Goal: Task Accomplishment & Management: Manage account settings

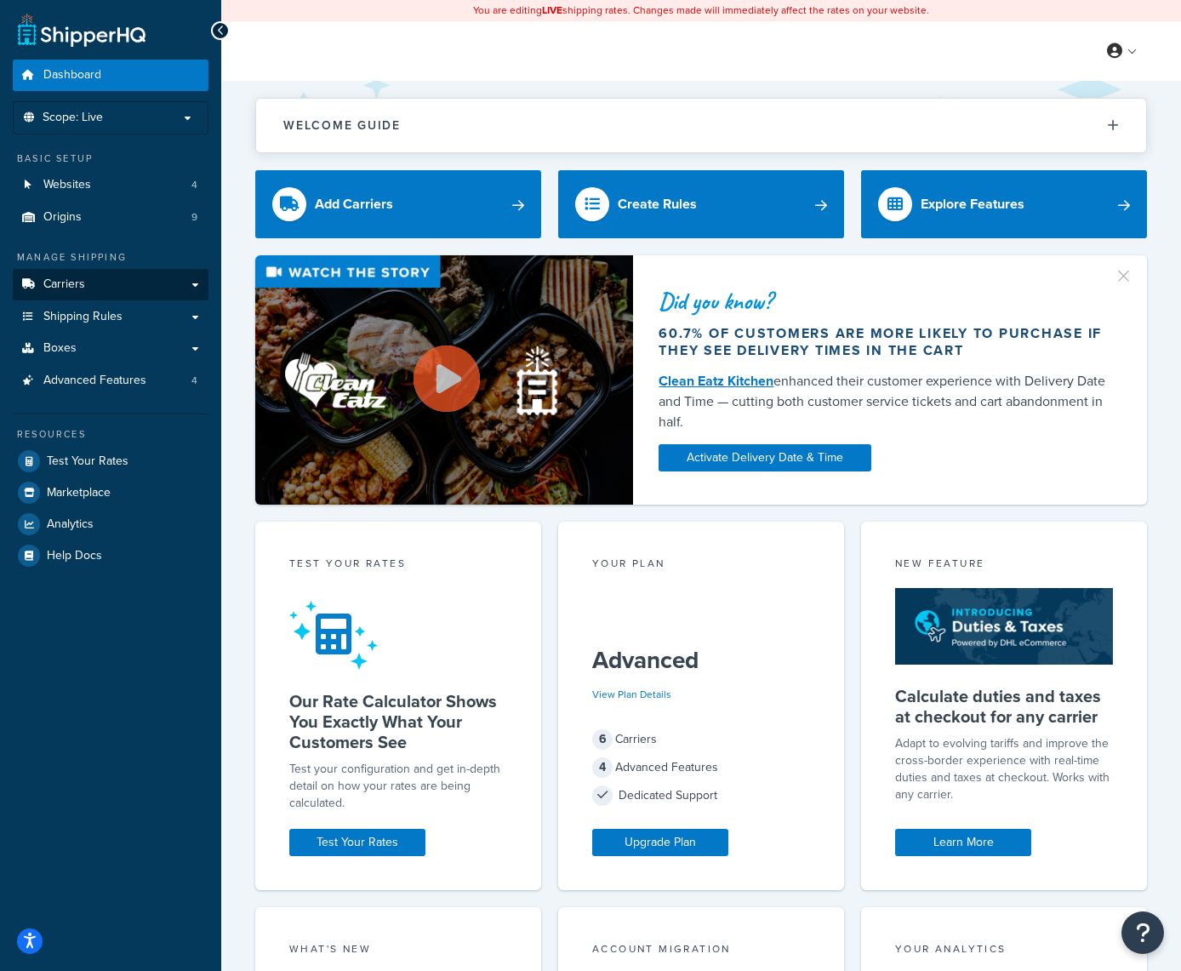
click at [160, 293] on link "Carriers" at bounding box center [111, 284] width 196 height 31
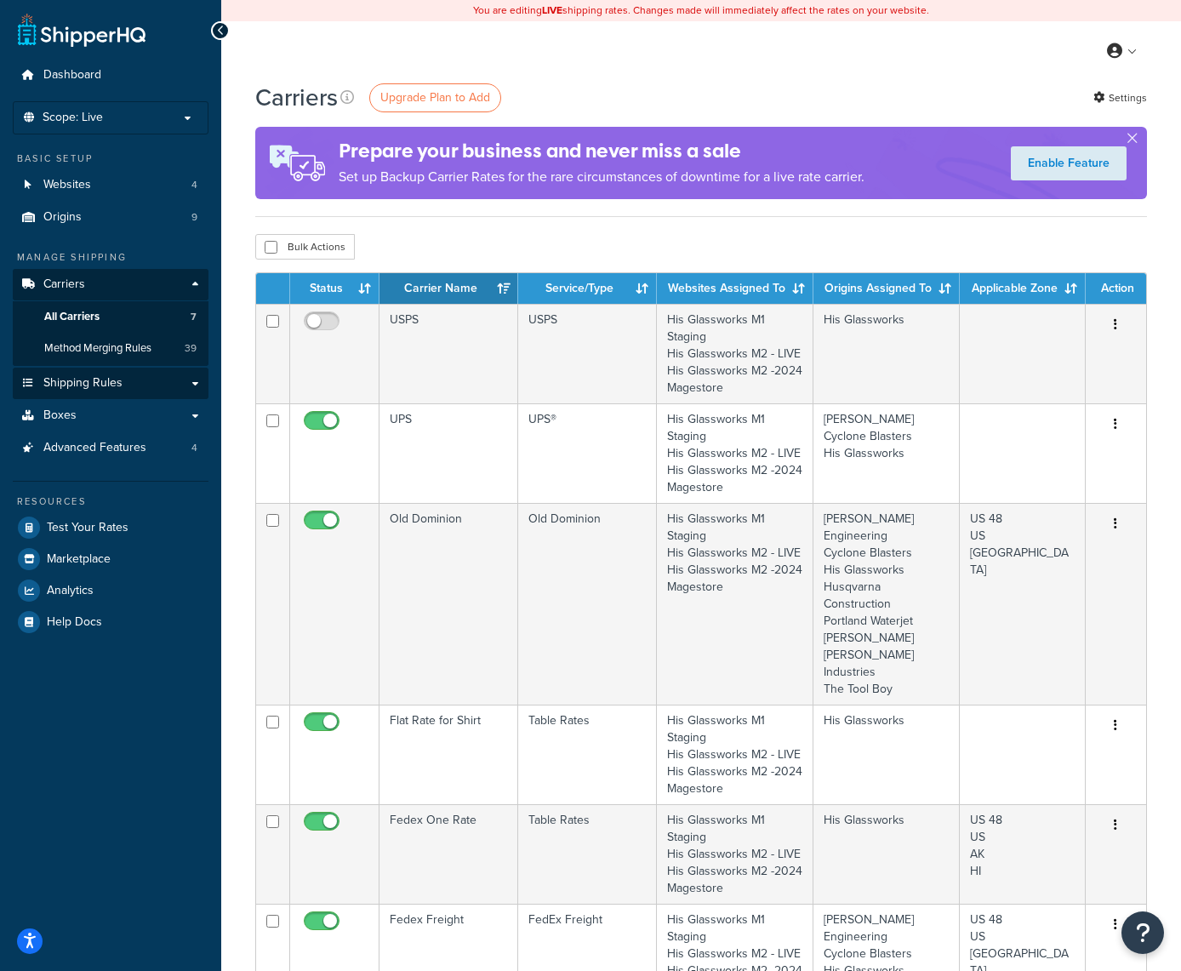
click at [155, 371] on link "Shipping Rules" at bounding box center [111, 383] width 196 height 31
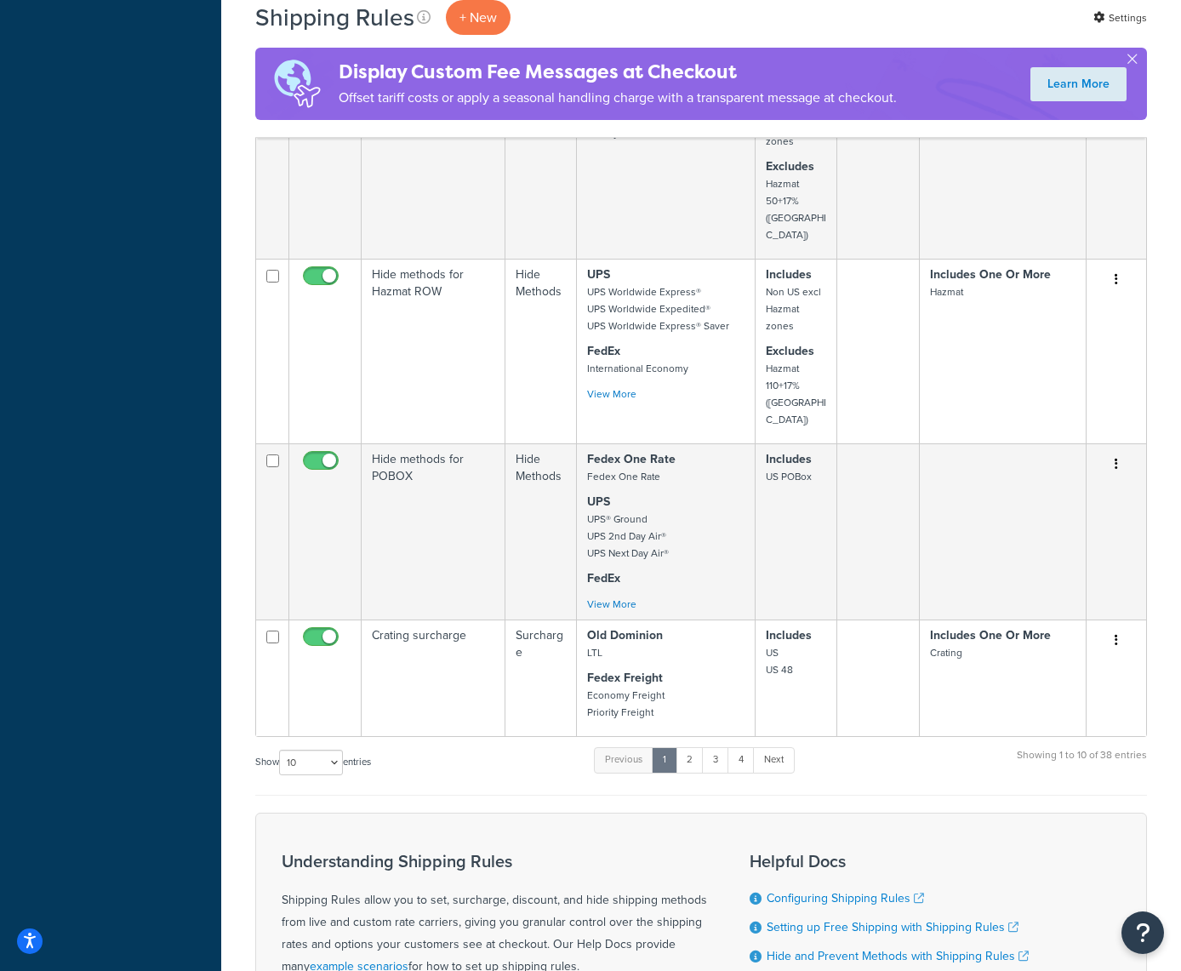
scroll to position [1751, 0]
click at [747, 748] on link "4" at bounding box center [740, 761] width 27 height 26
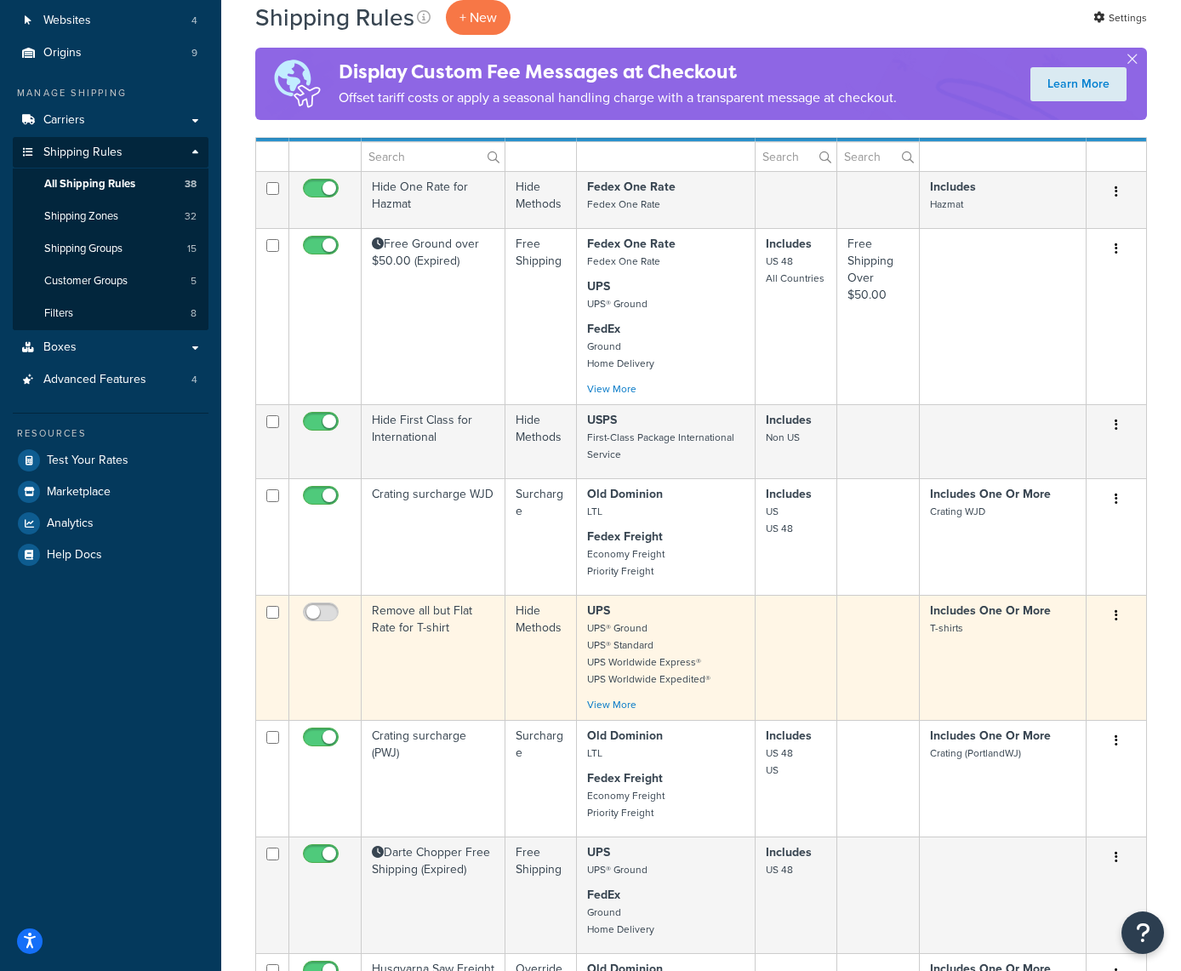
scroll to position [174, 0]
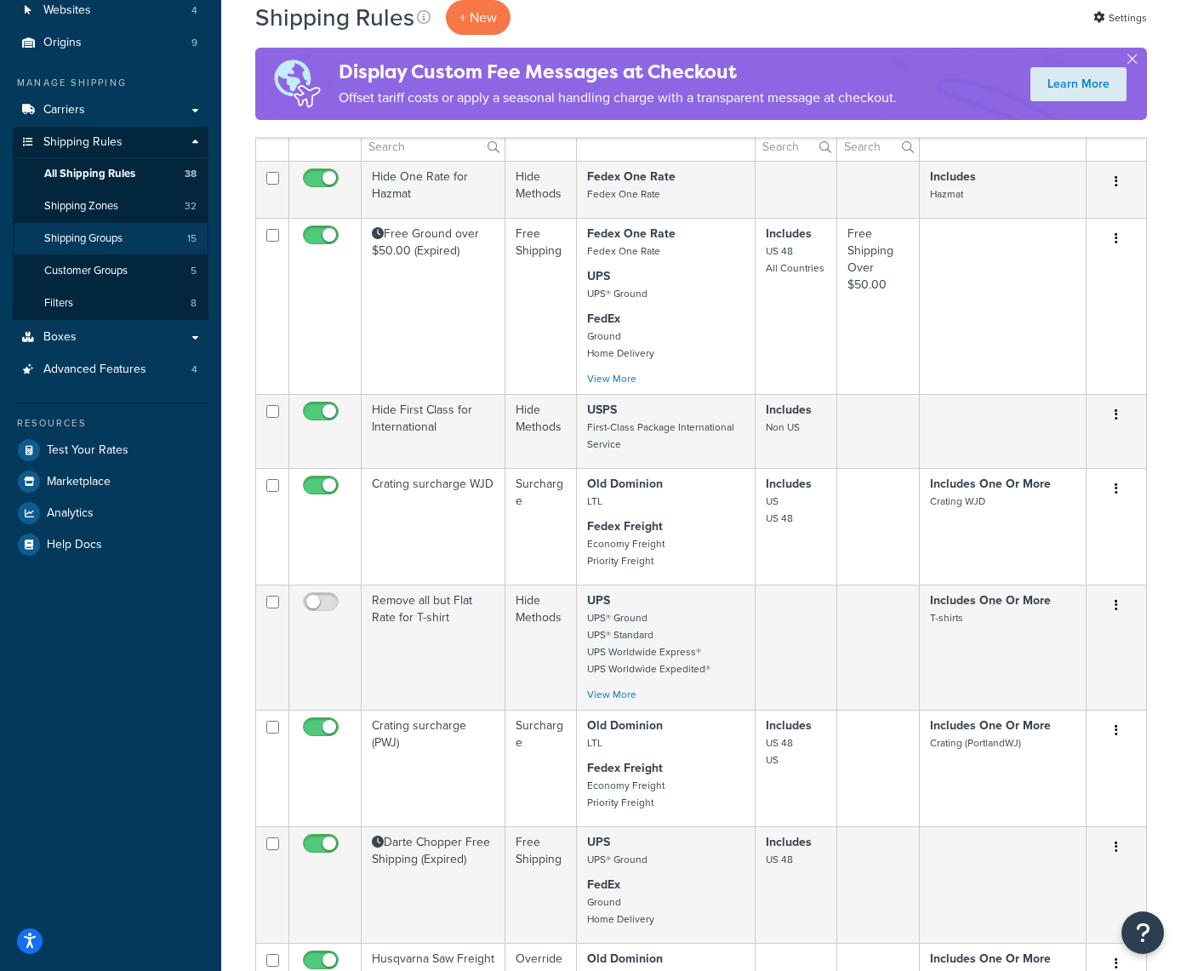
click at [151, 225] on link "Shipping Groups 15" at bounding box center [111, 238] width 196 height 31
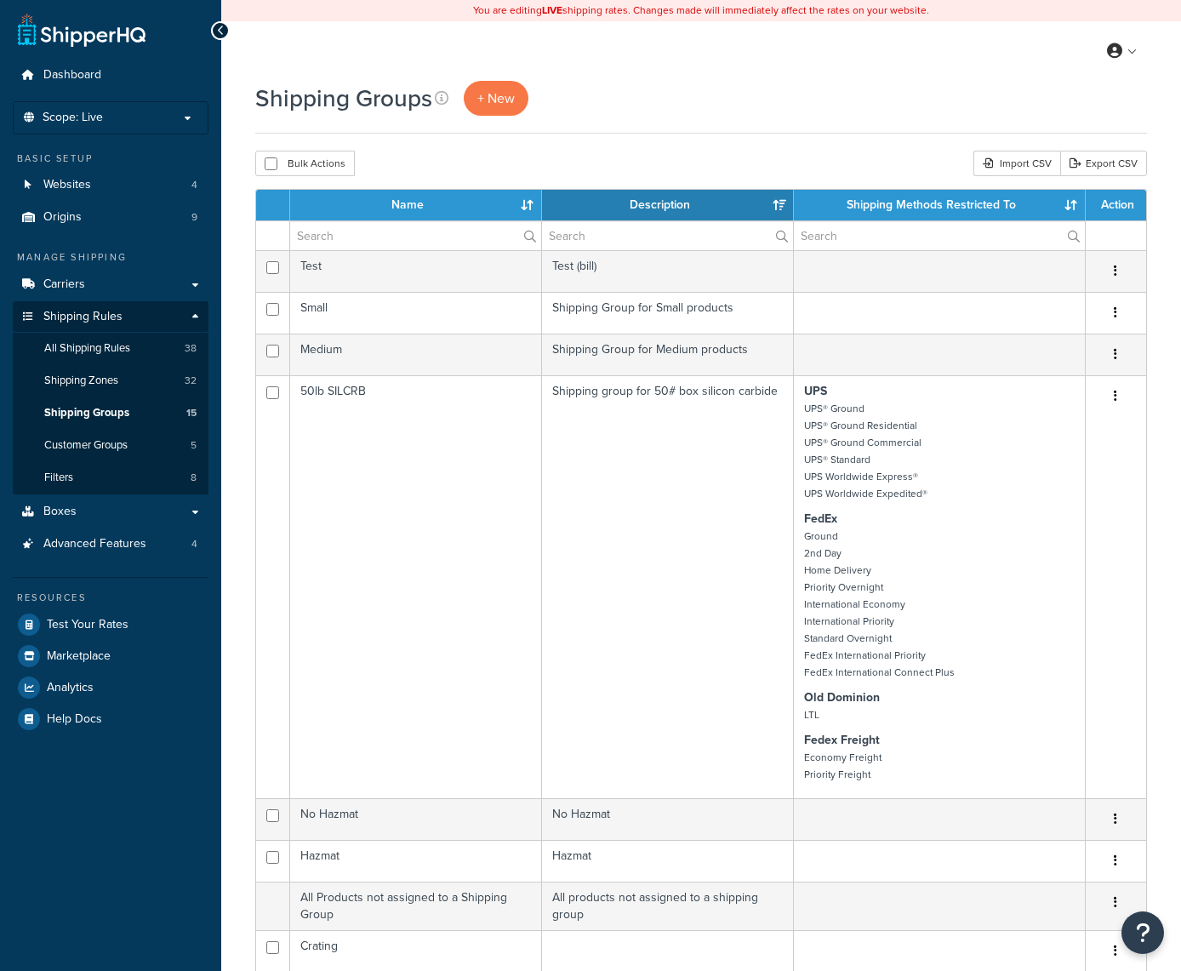
select select "15"
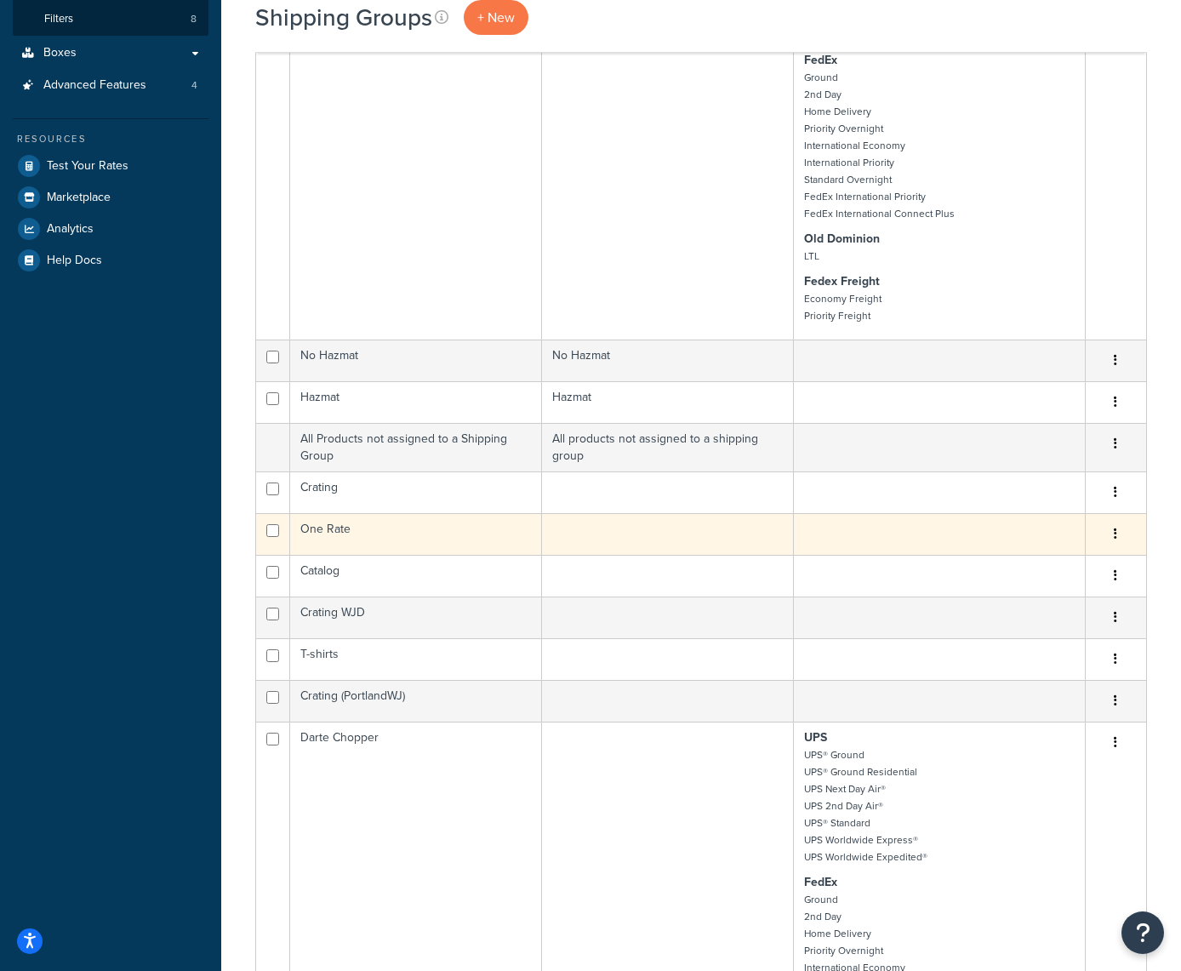
scroll to position [460, 0]
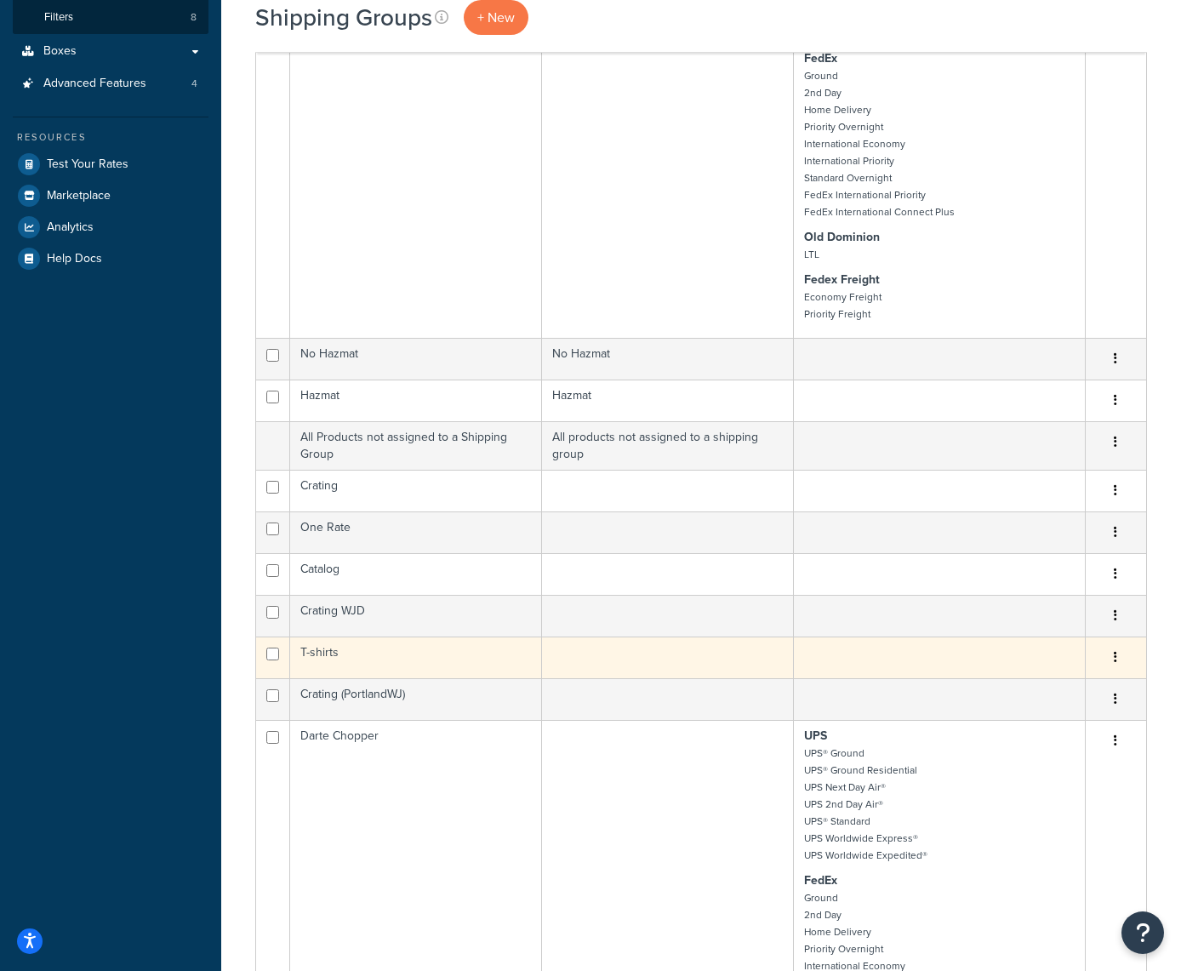
click at [1109, 661] on button "button" at bounding box center [1115, 657] width 24 height 27
click at [1032, 687] on link "Edit" at bounding box center [1047, 692] width 134 height 35
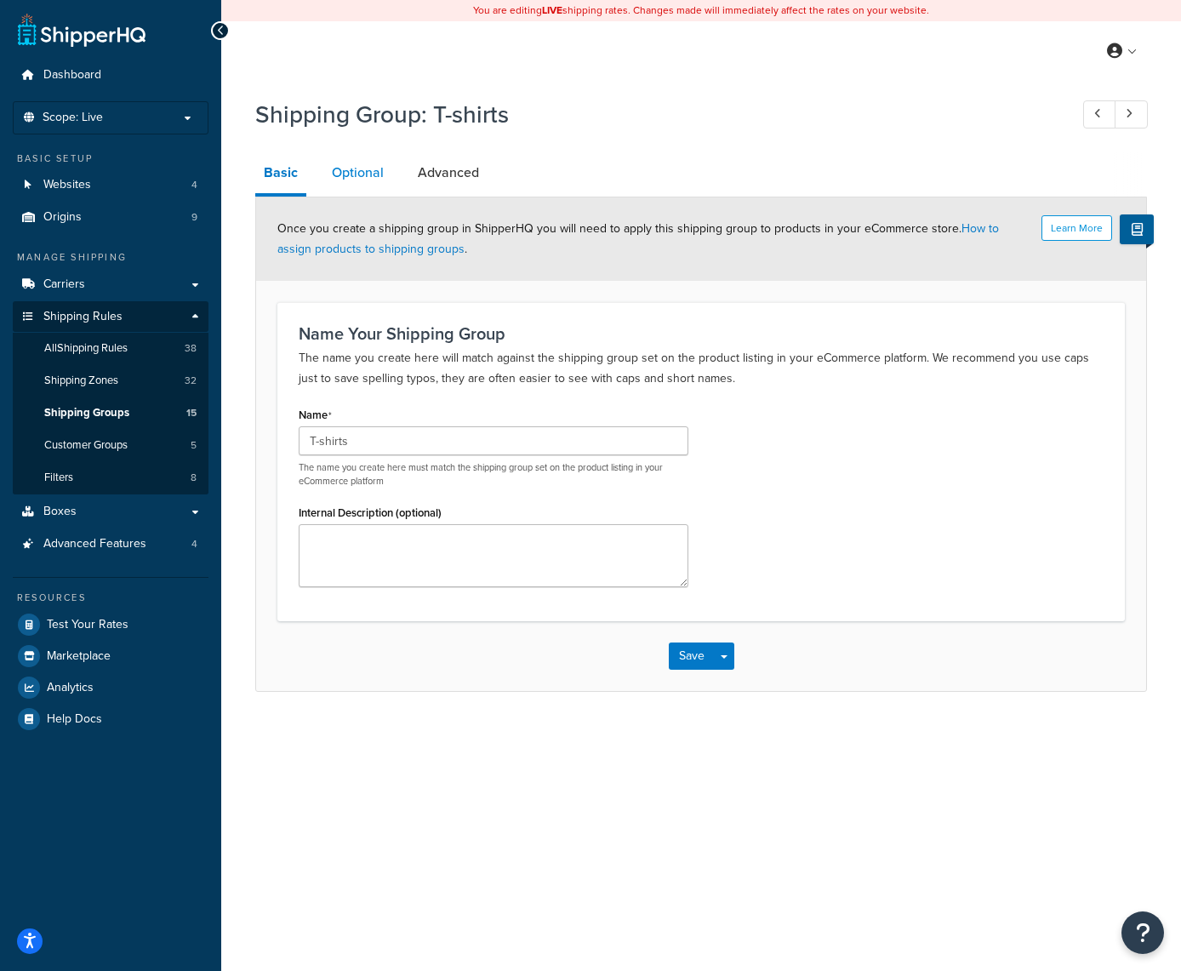
click at [371, 171] on link "Optional" at bounding box center [357, 172] width 69 height 41
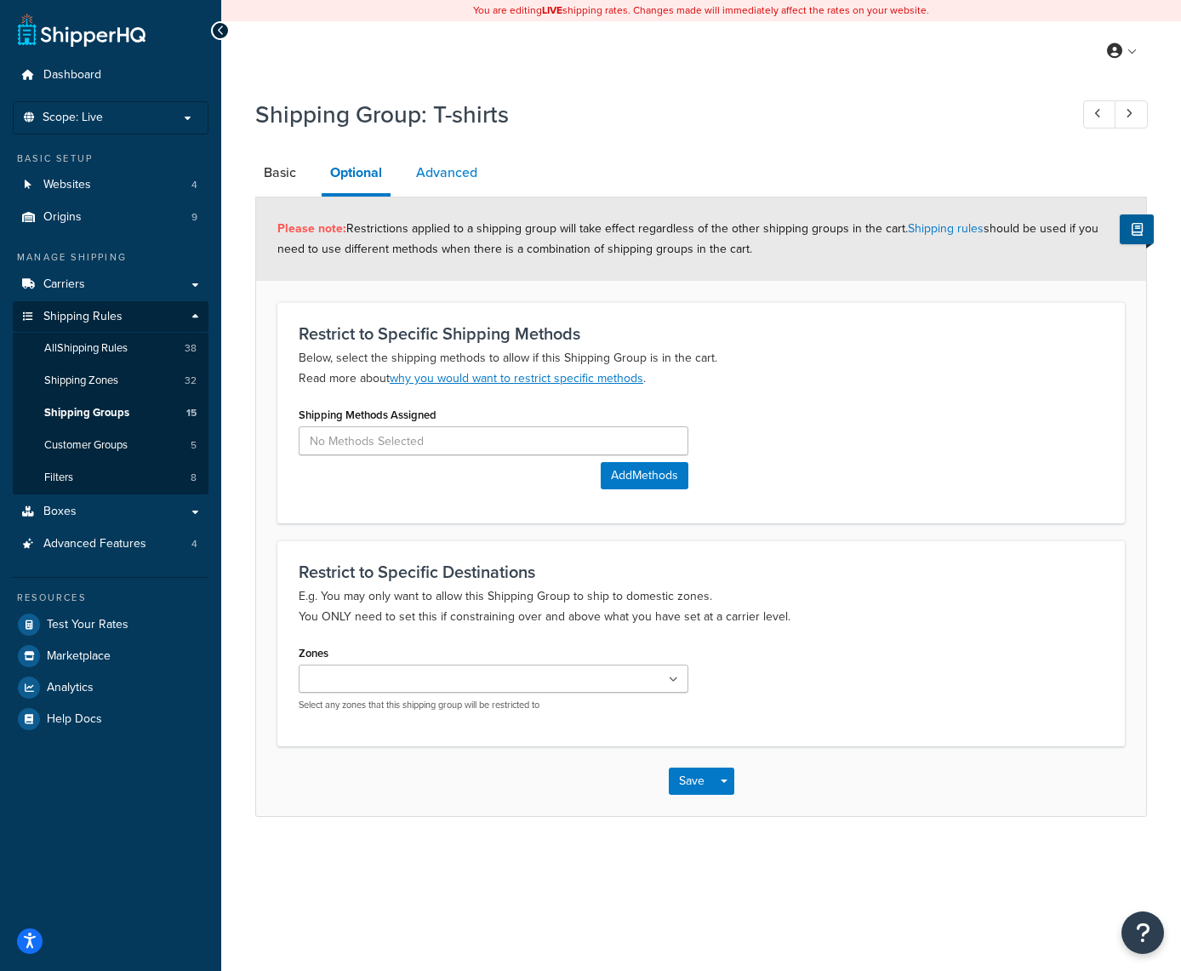
click at [438, 171] on link "Advanced" at bounding box center [447, 172] width 78 height 41
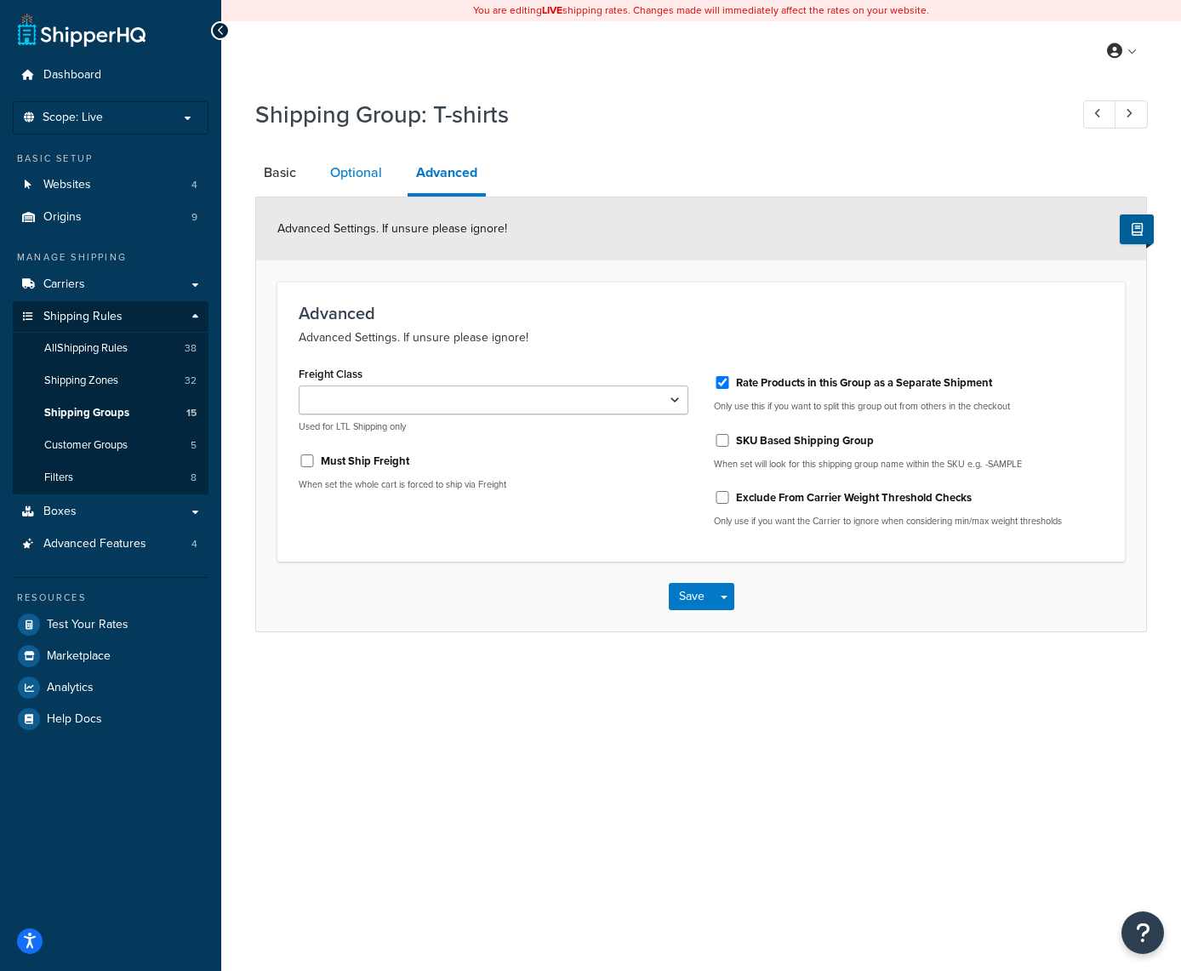
click at [346, 170] on link "Optional" at bounding box center [356, 172] width 69 height 41
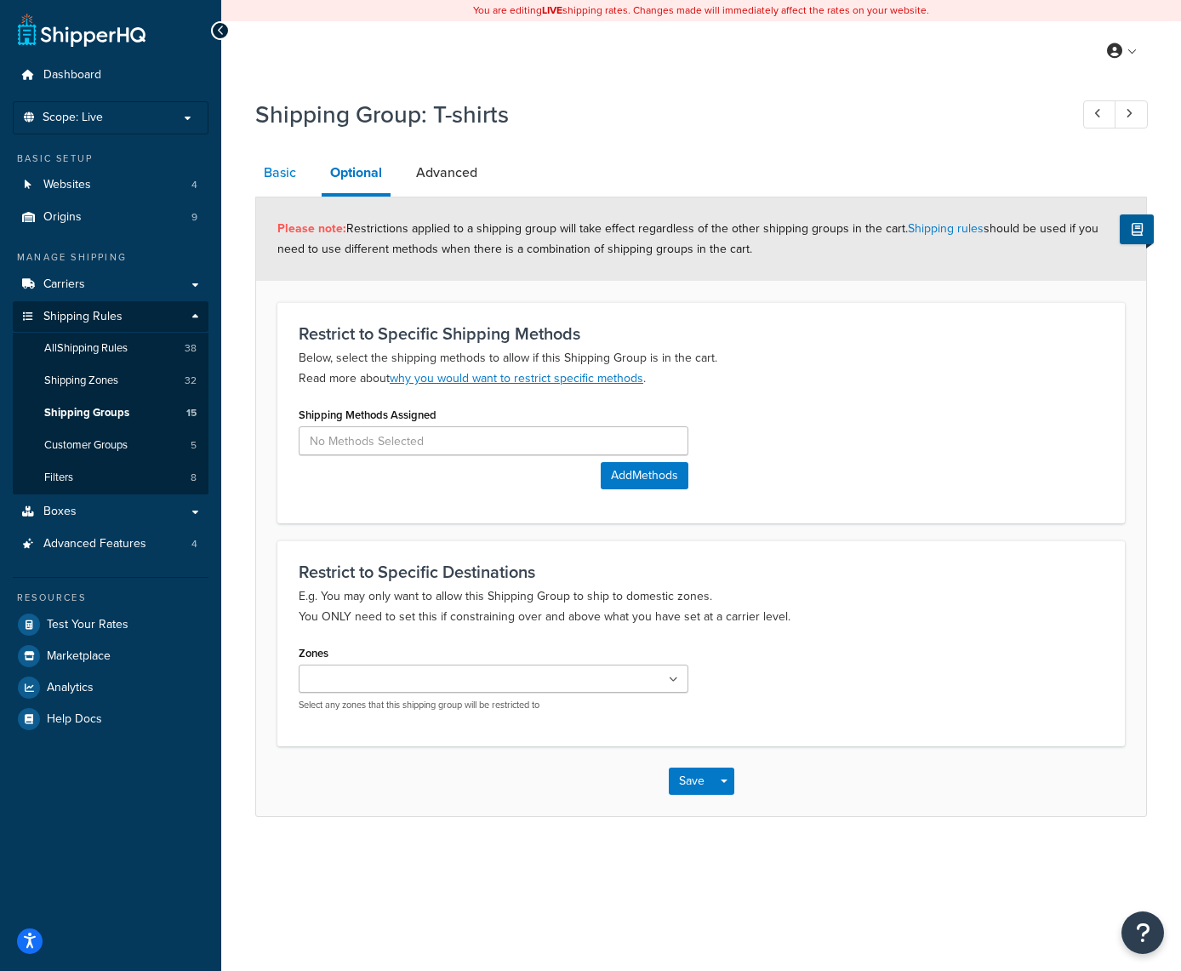
click at [288, 170] on link "Basic" at bounding box center [279, 172] width 49 height 41
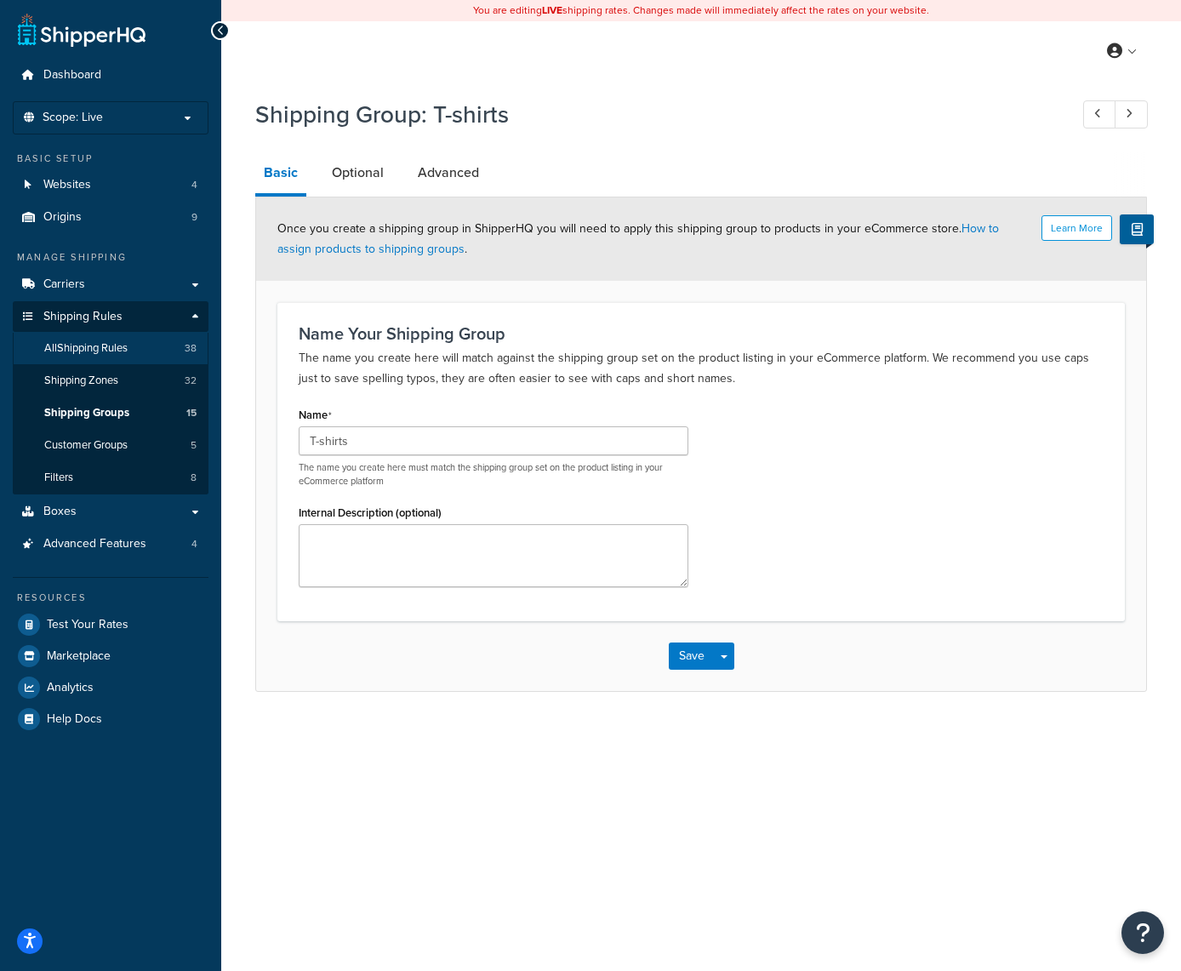
click at [101, 353] on link "All Shipping Rules 38" at bounding box center [111, 348] width 196 height 31
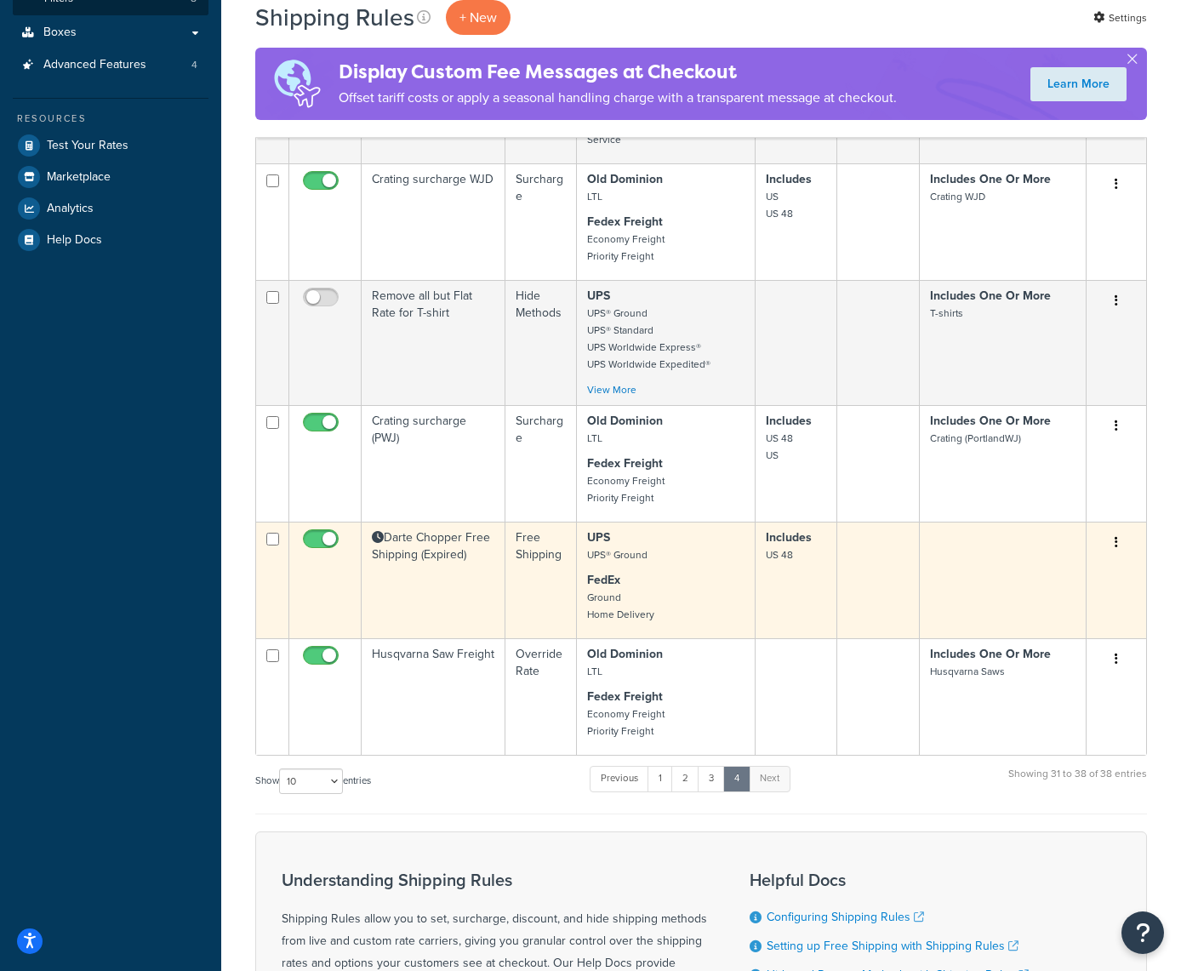
scroll to position [504, 0]
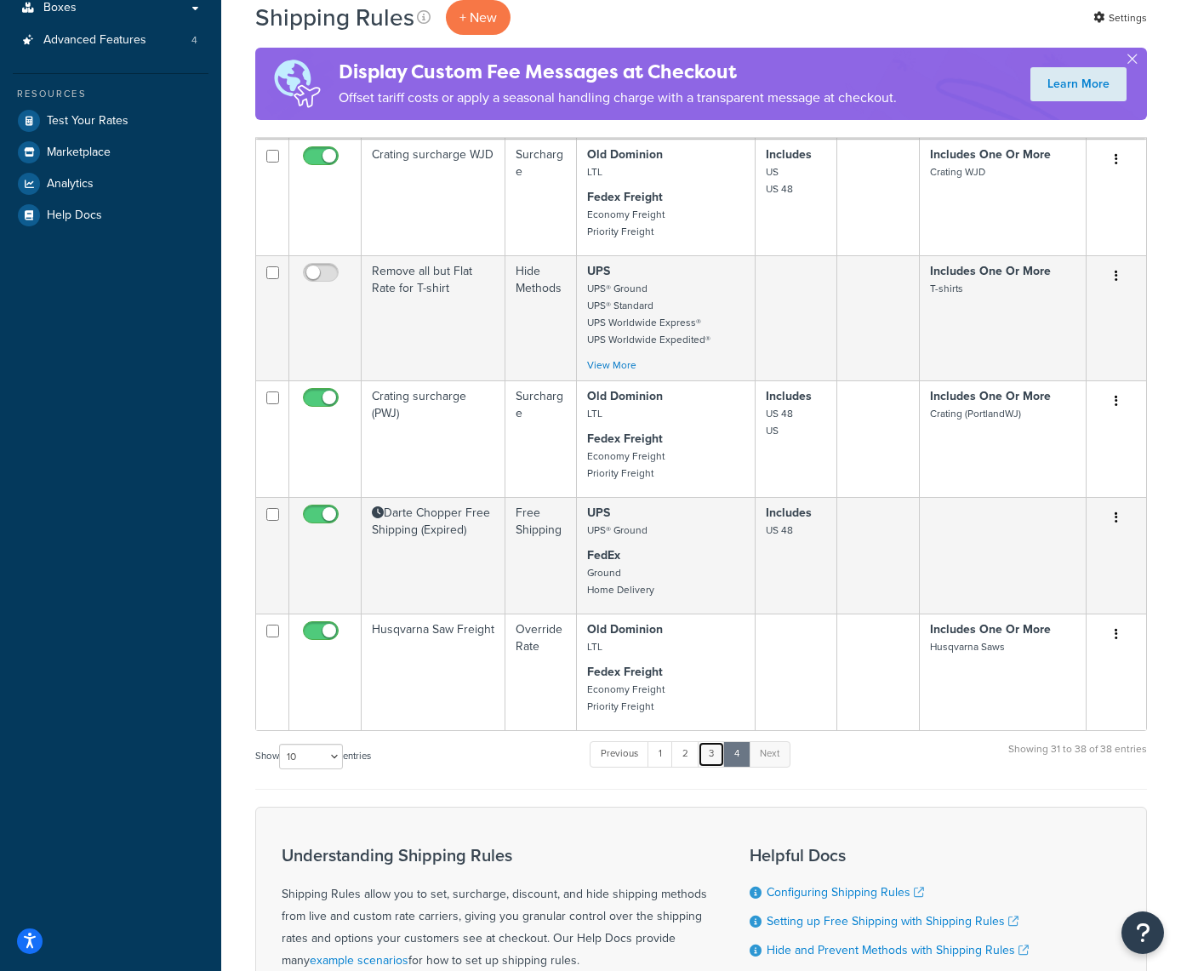
click at [718, 752] on link "3" at bounding box center [711, 754] width 27 height 26
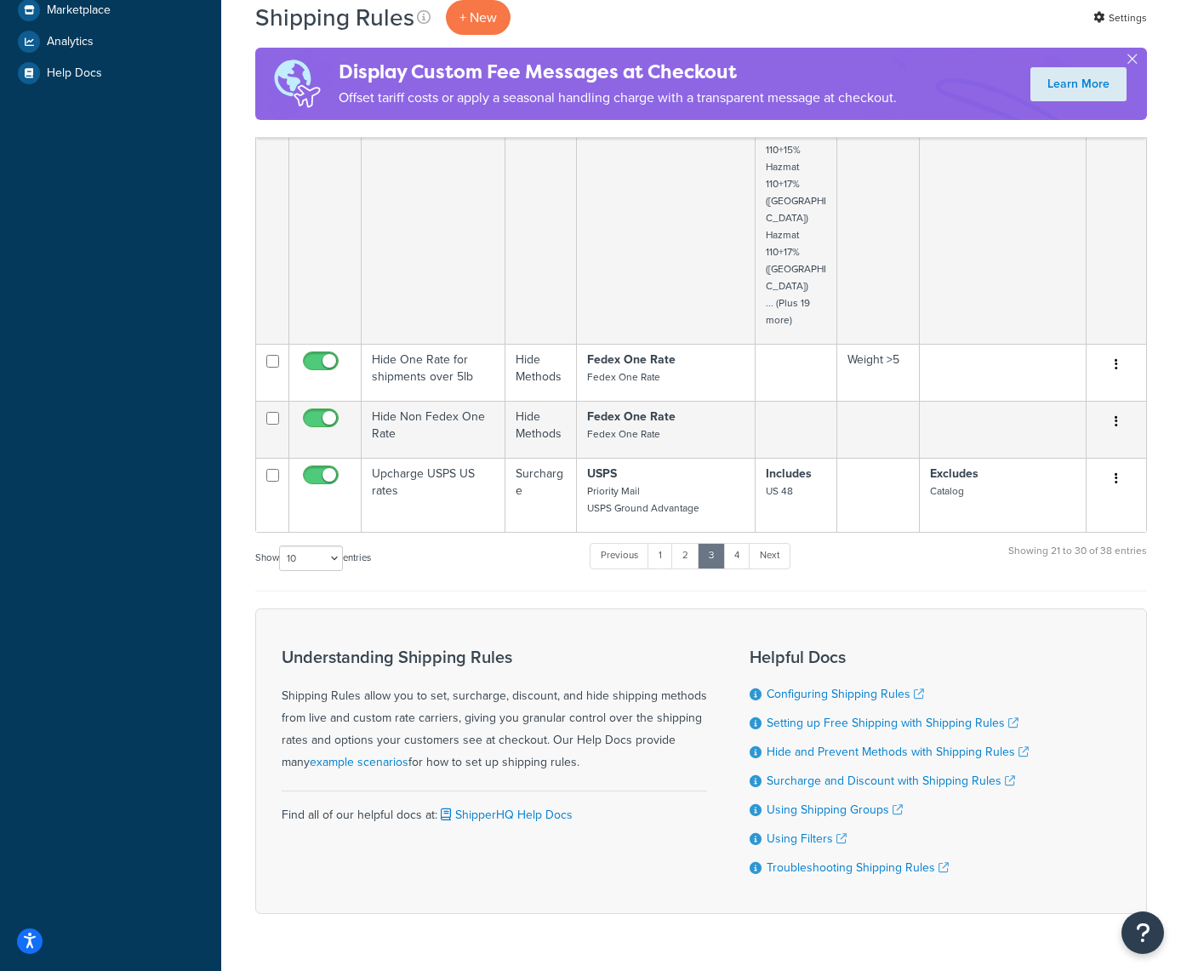
scroll to position [645, 0]
click at [687, 544] on link "2" at bounding box center [685, 557] width 28 height 26
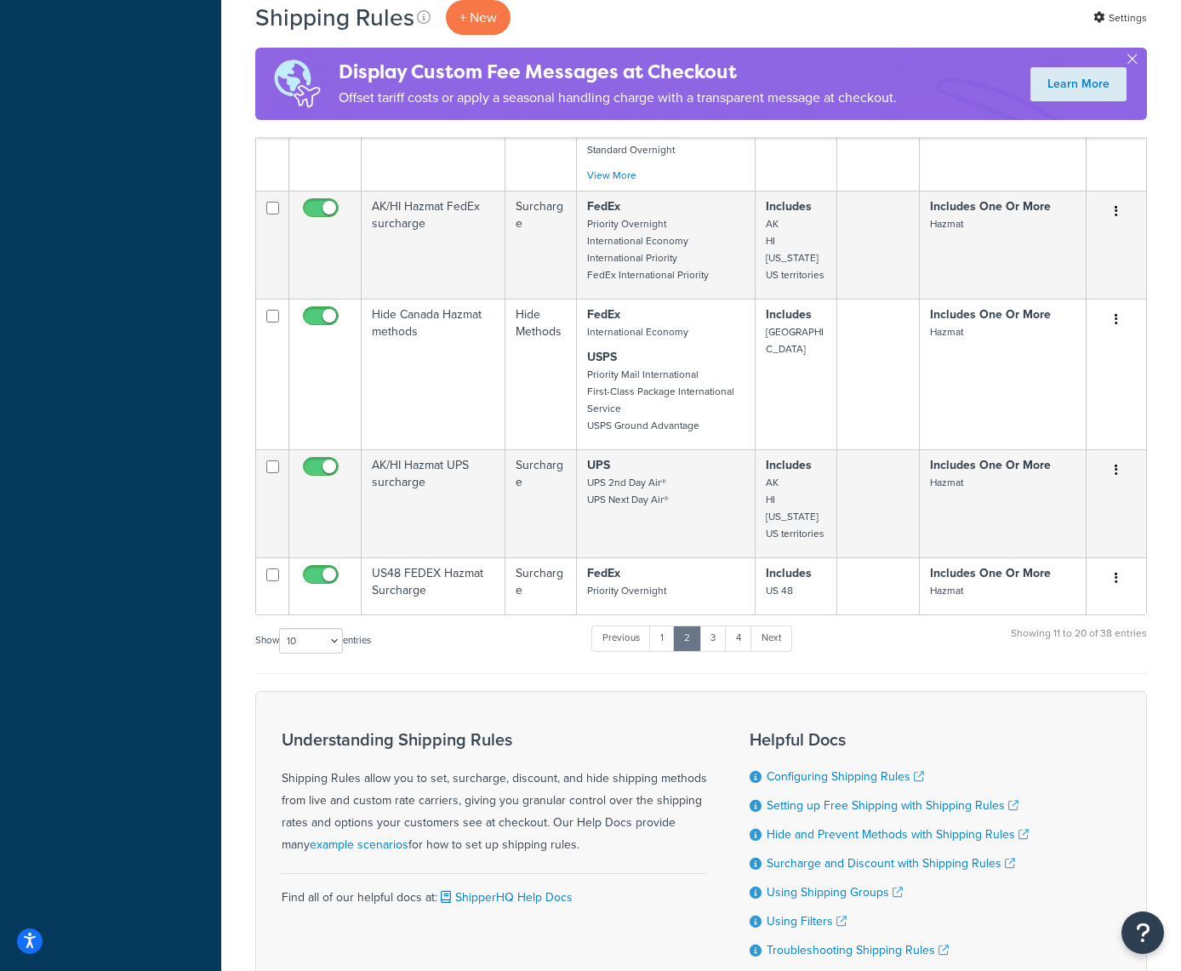
scroll to position [987, 0]
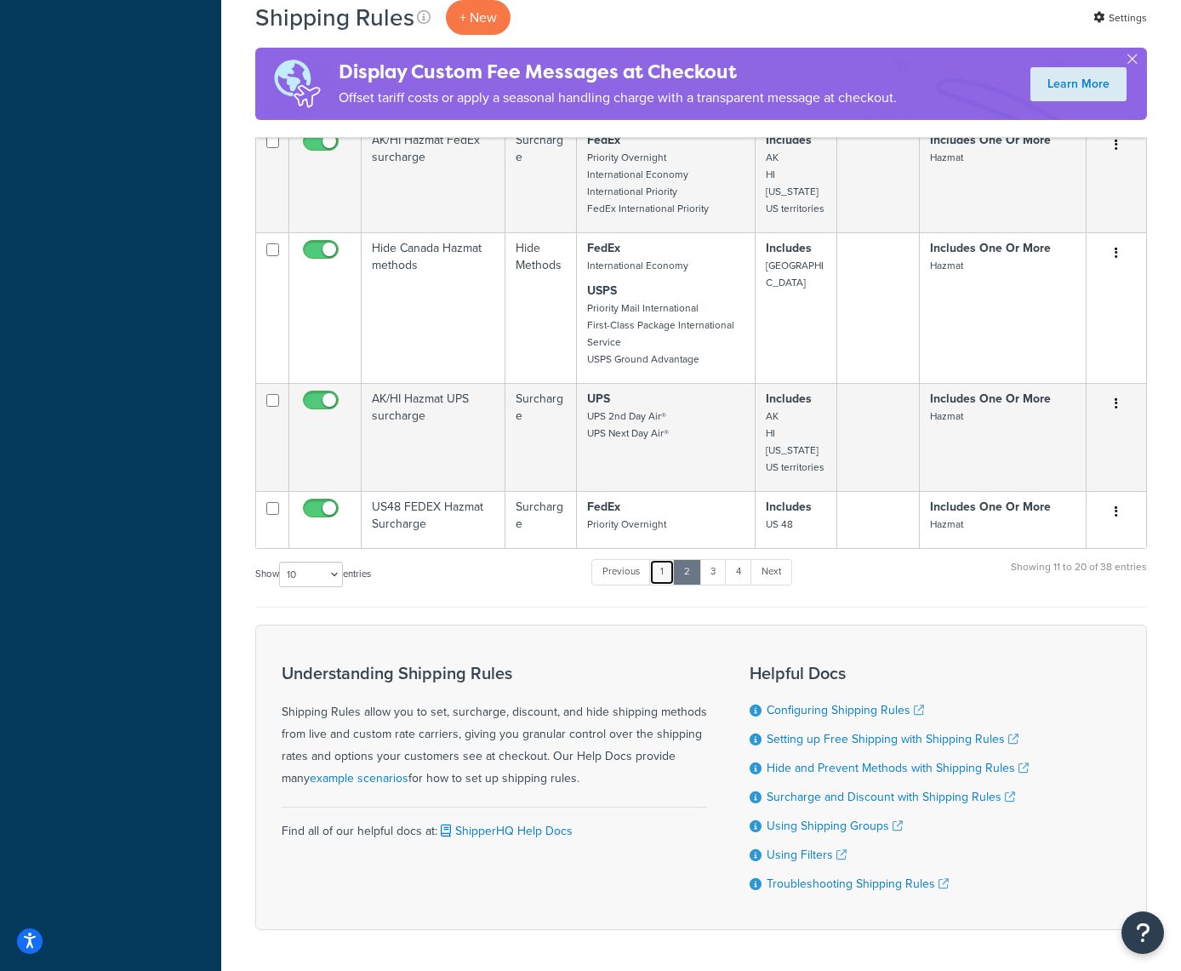
click at [669, 576] on link "1" at bounding box center [662, 572] width 26 height 26
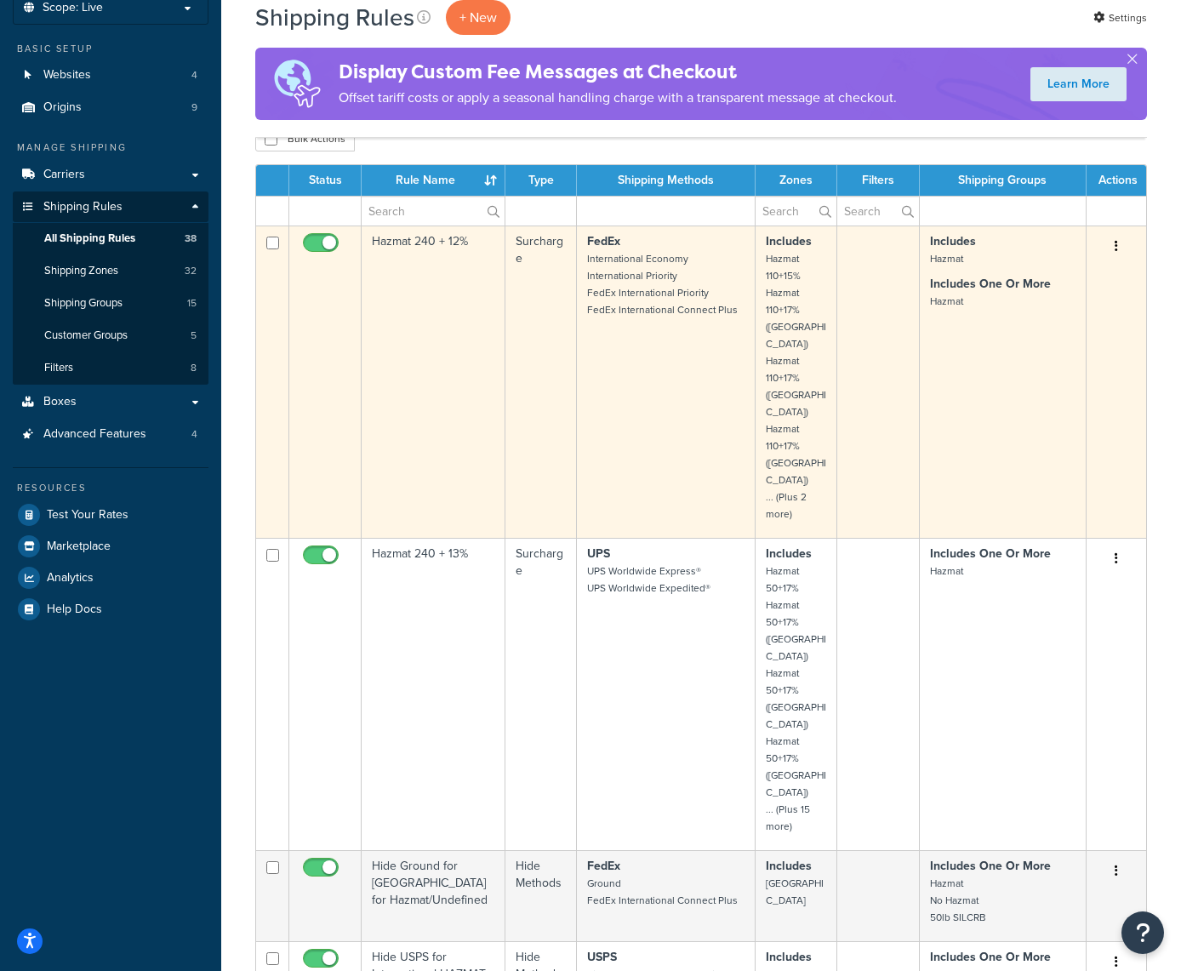
scroll to position [94, 0]
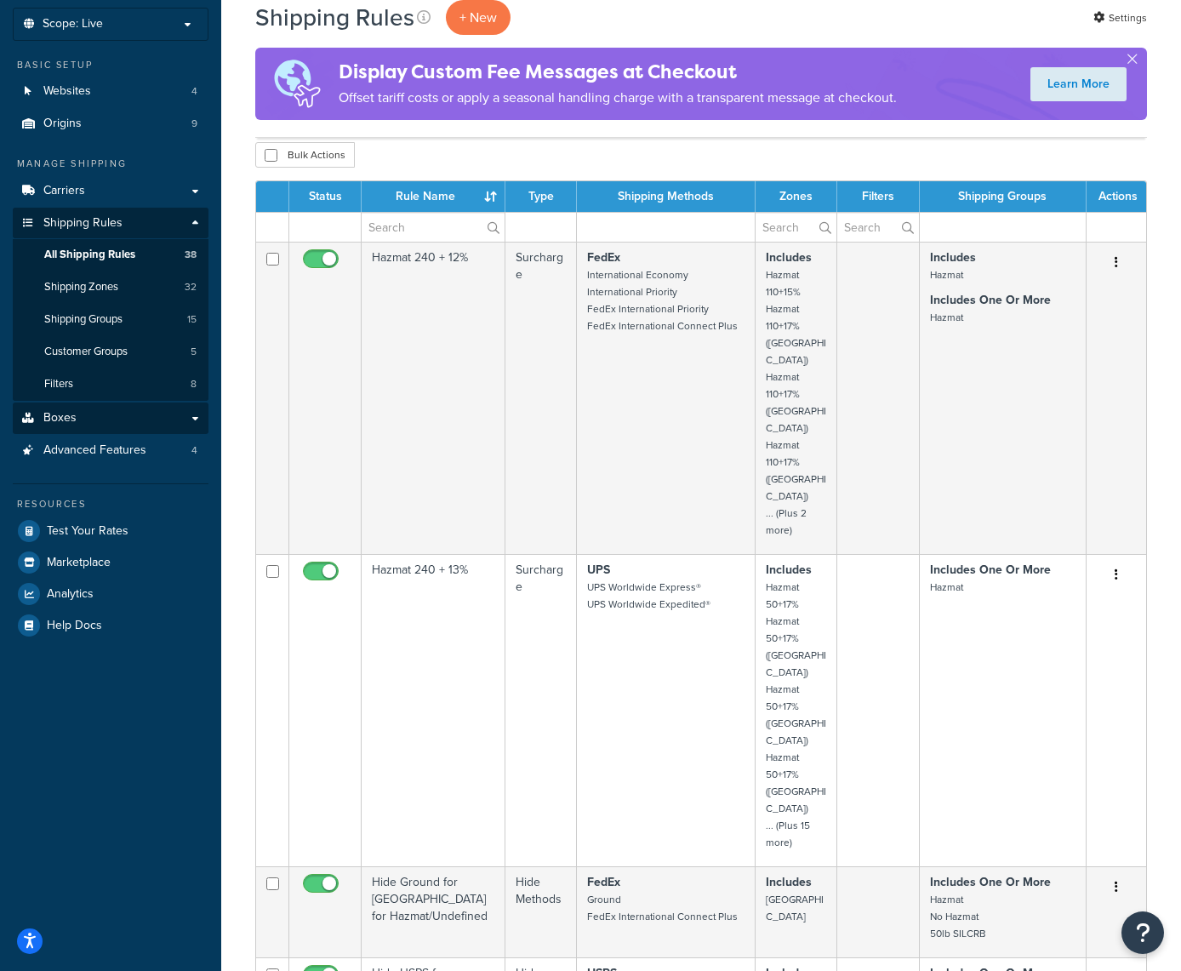
click at [198, 403] on link "Boxes" at bounding box center [111, 417] width 196 height 31
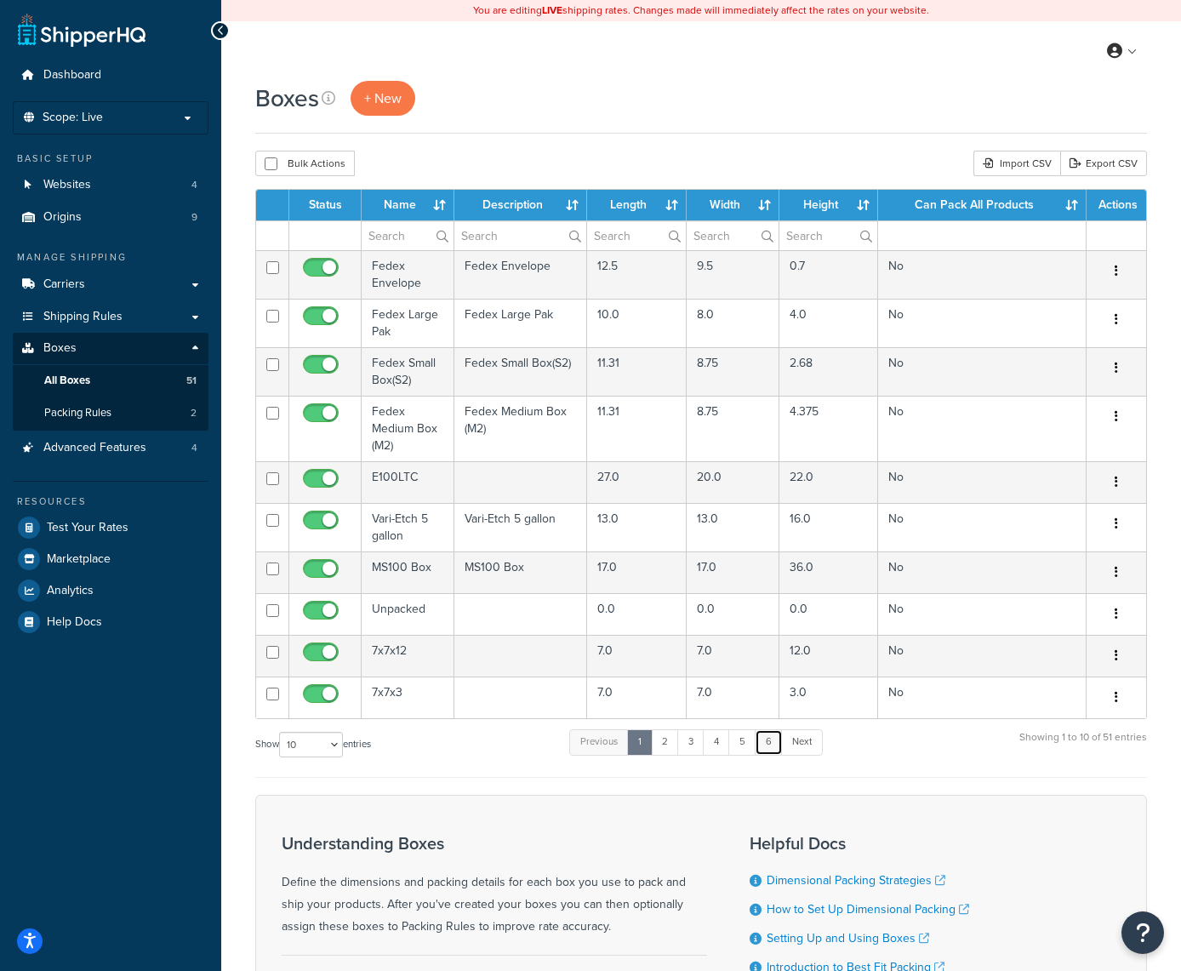
click at [767, 742] on link "6" at bounding box center [769, 742] width 28 height 26
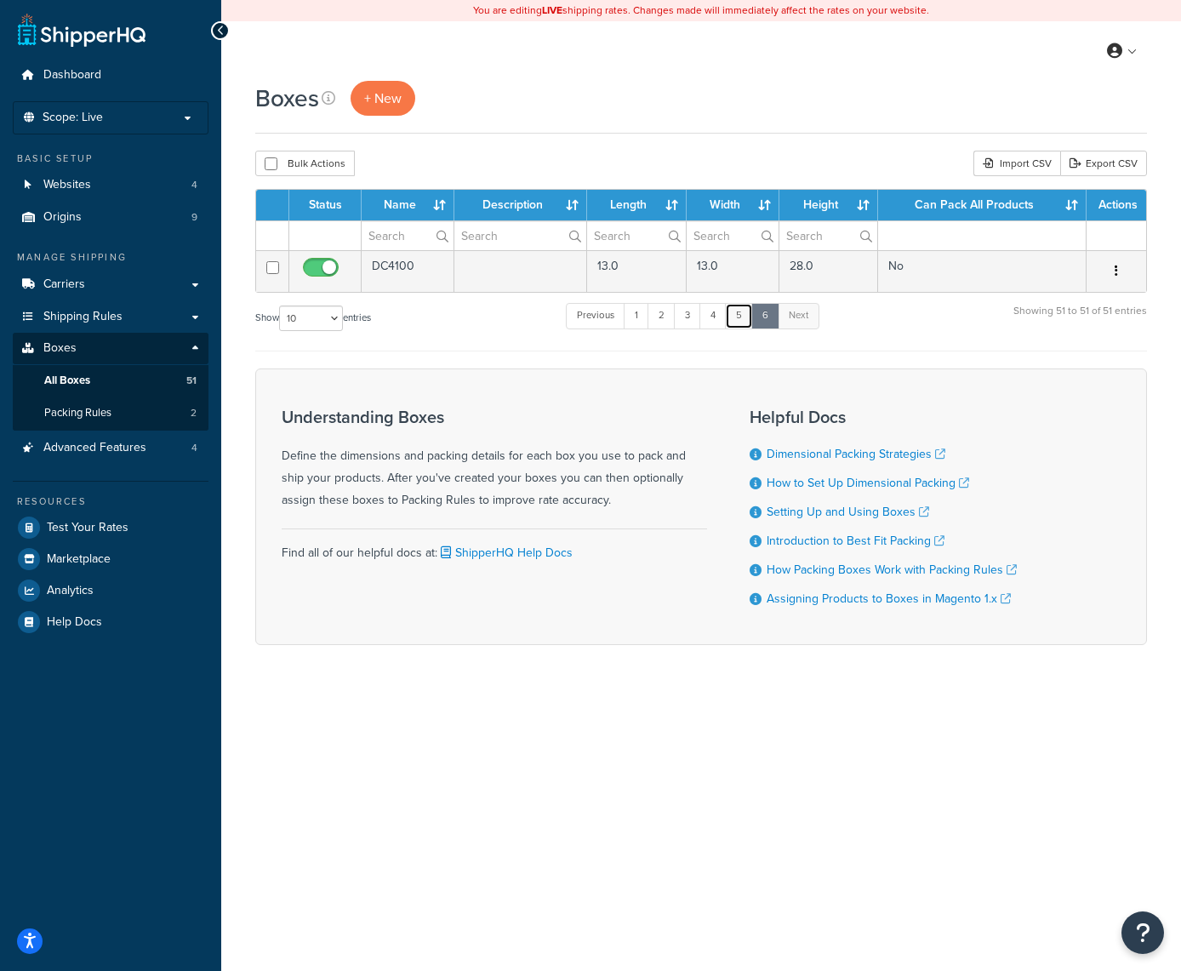
click at [746, 316] on link "5" at bounding box center [739, 316] width 28 height 26
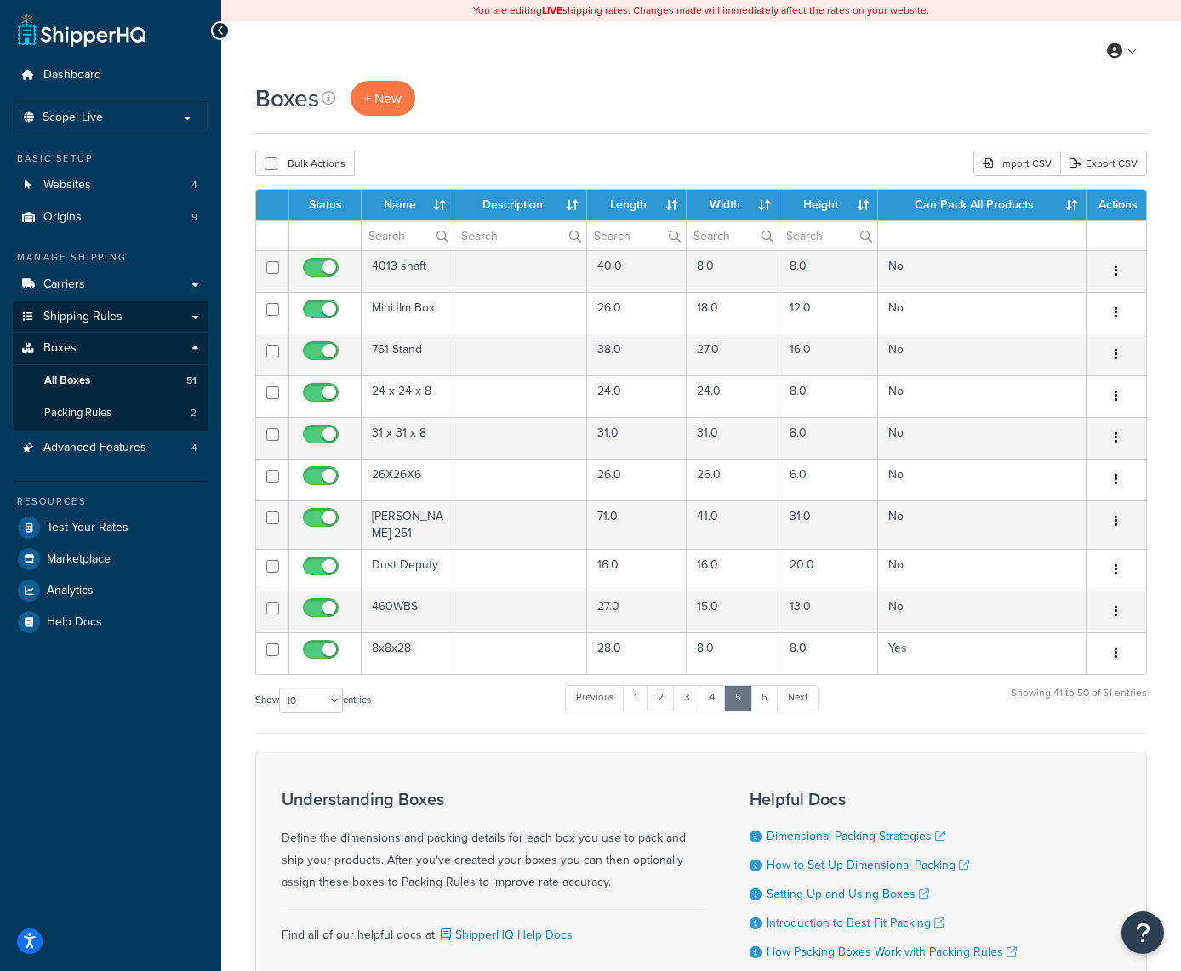
click at [58, 313] on span "Shipping Rules" at bounding box center [82, 317] width 79 height 14
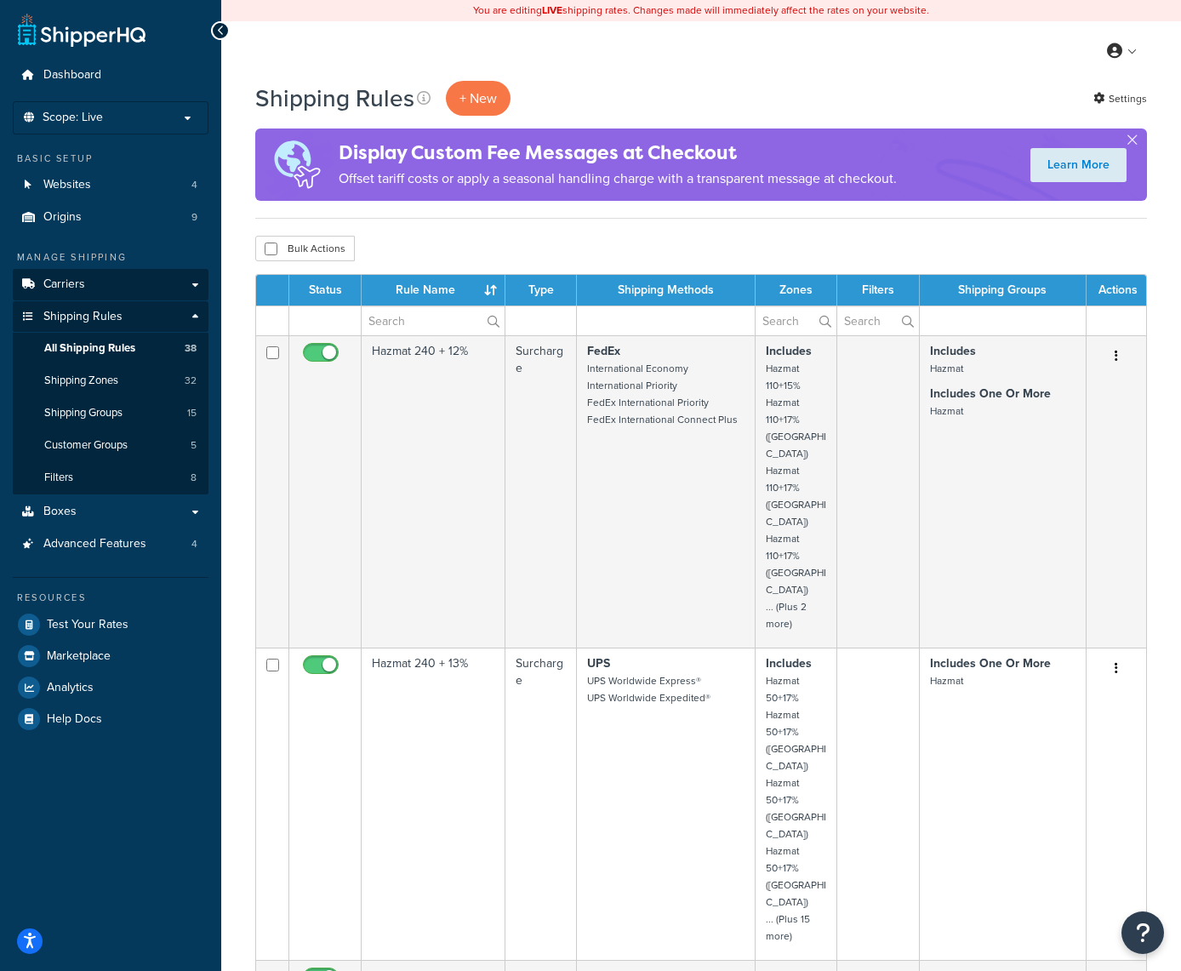
click at [60, 282] on span "Carriers" at bounding box center [64, 284] width 42 height 14
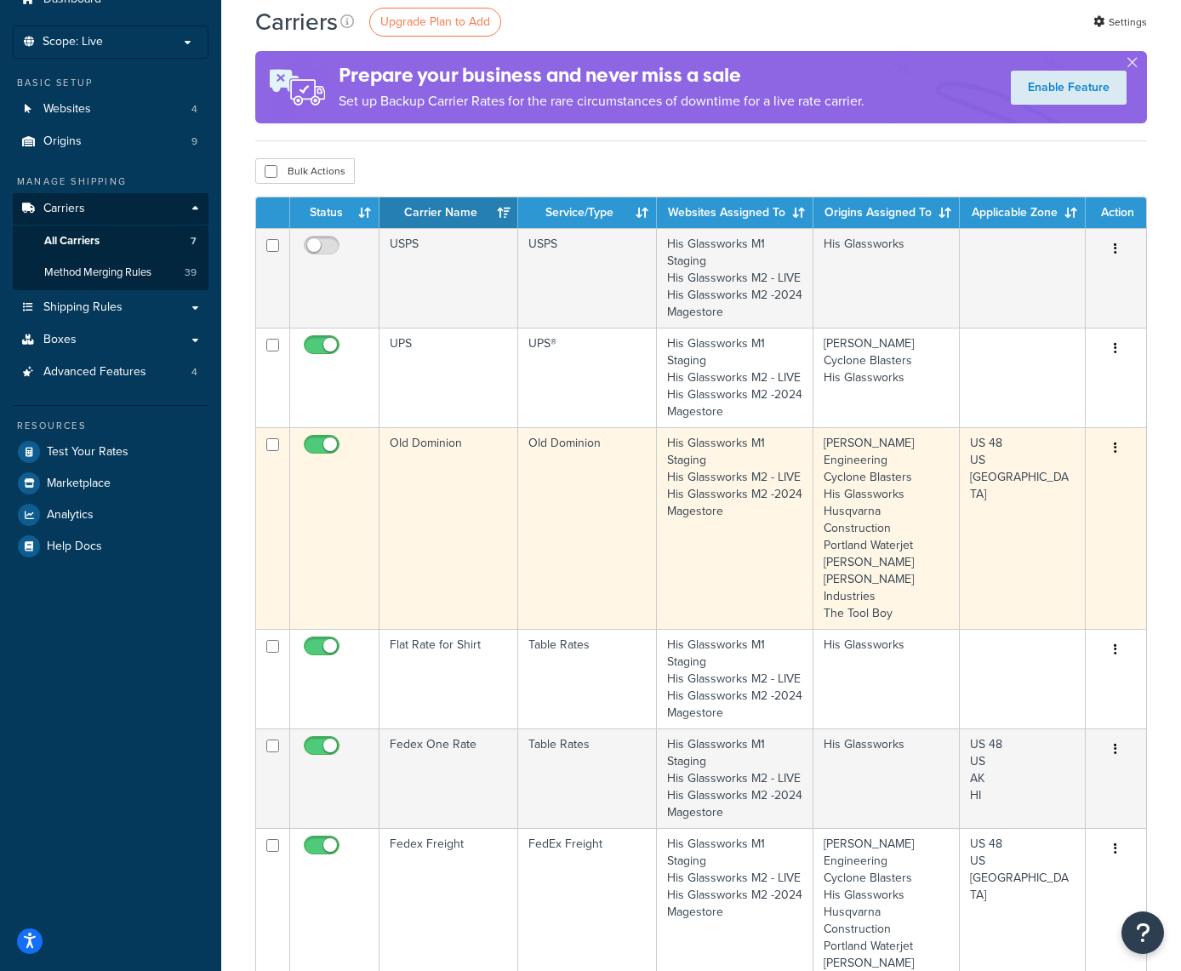
scroll to position [75, 0]
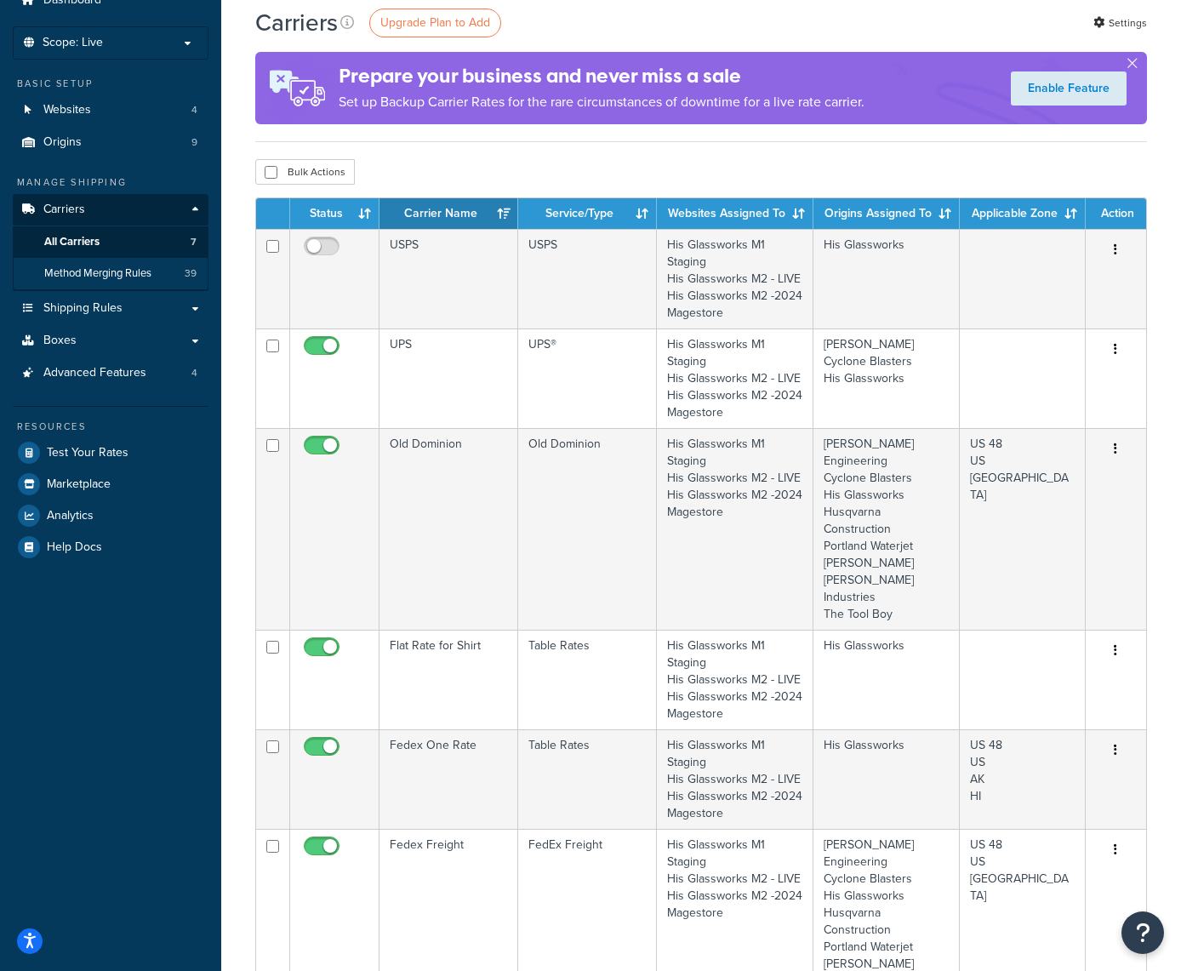
click at [117, 266] on span "Method Merging Rules" at bounding box center [97, 273] width 107 height 14
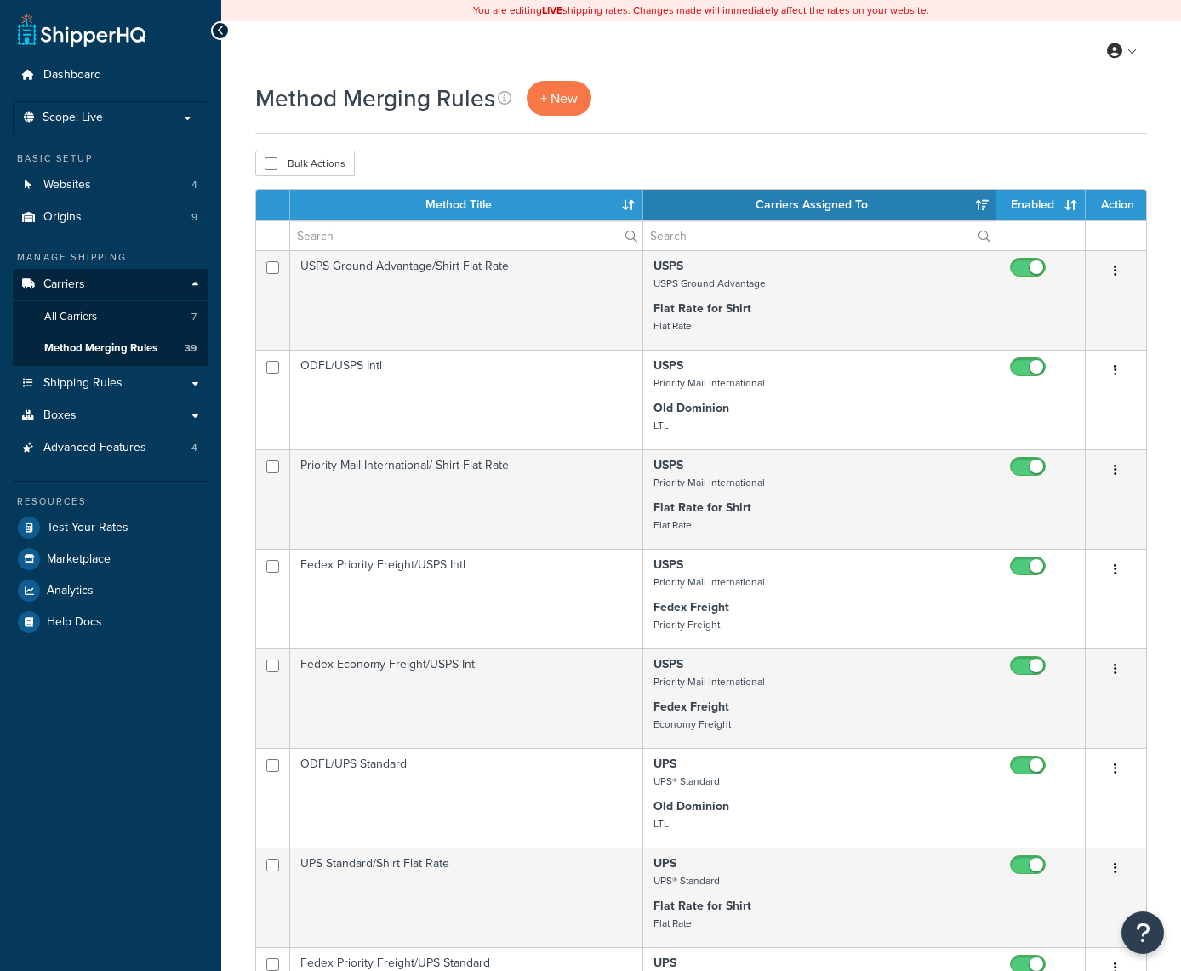
select select "15"
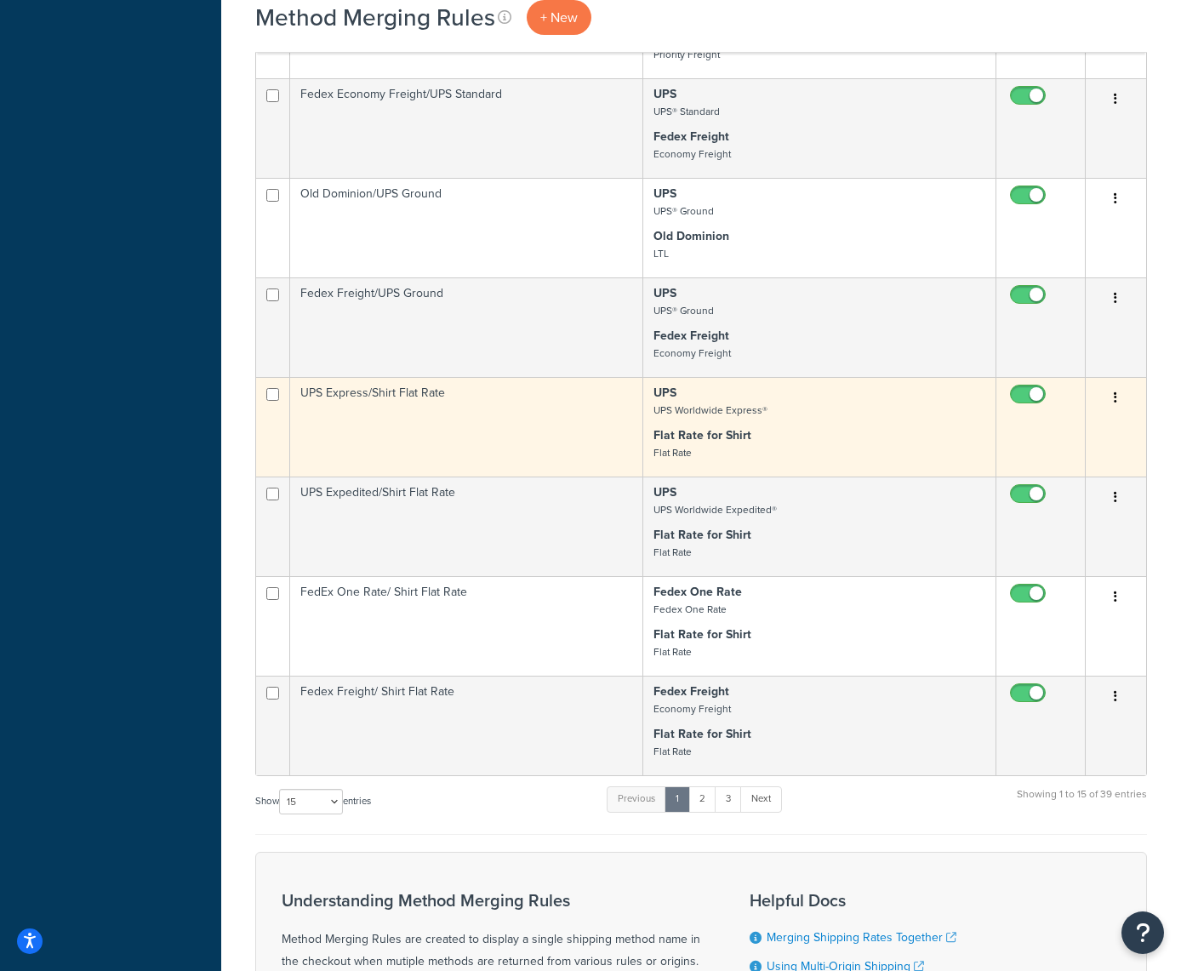
scroll to position [956, 0]
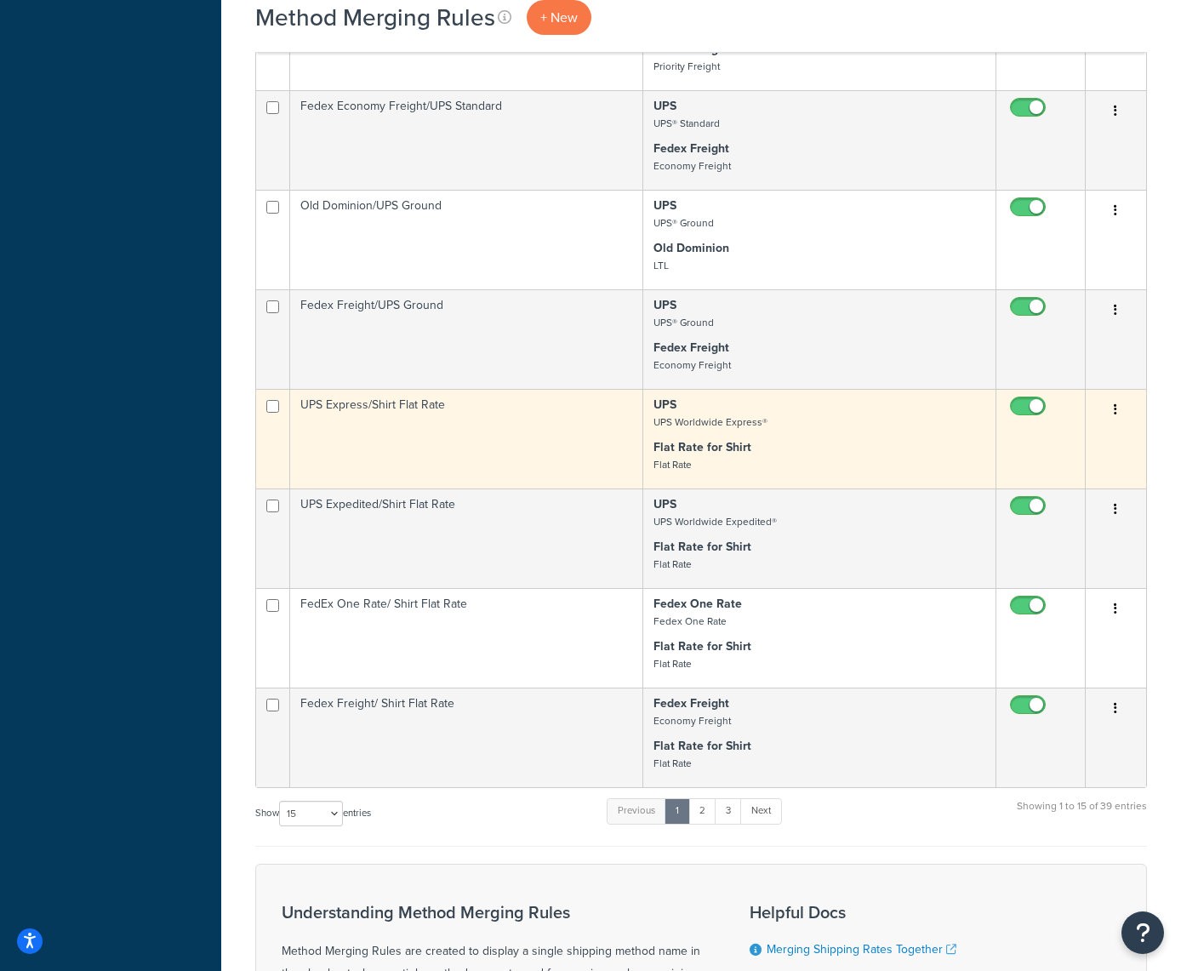
click at [1116, 410] on icon "button" at bounding box center [1115, 409] width 3 height 12
click at [1038, 442] on link "Edit" at bounding box center [1047, 444] width 134 height 35
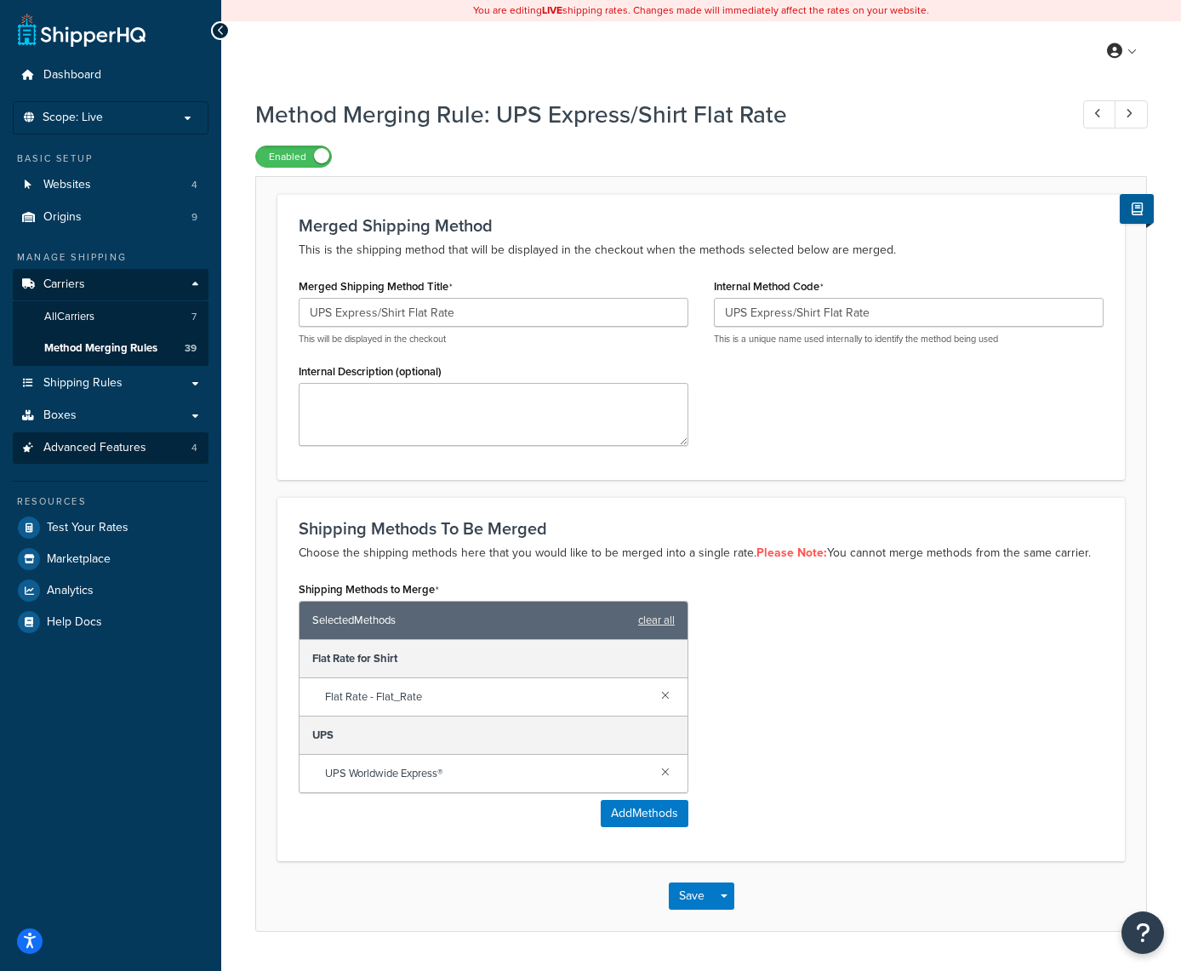
click at [90, 441] on span "Advanced Features" at bounding box center [94, 448] width 103 height 14
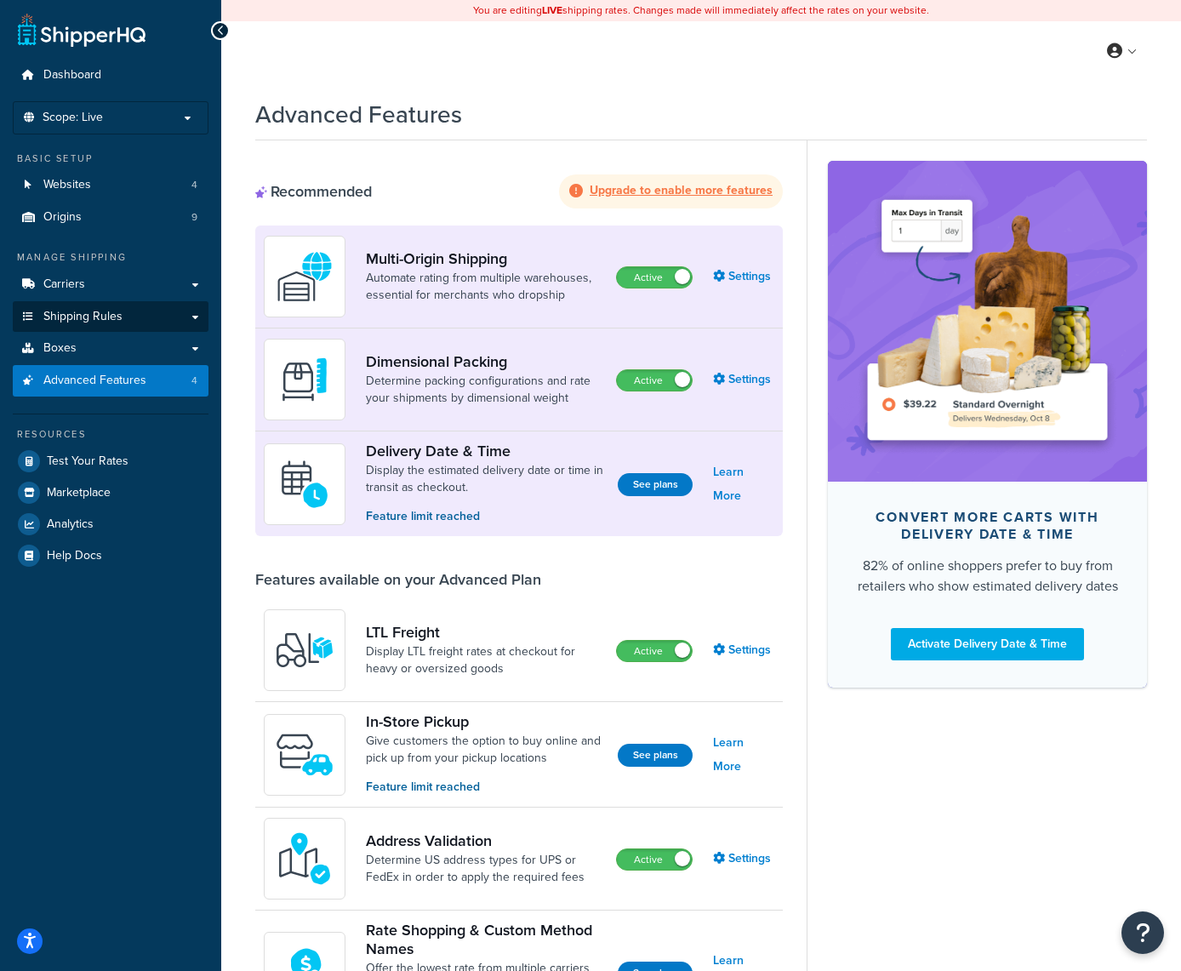
click at [133, 311] on link "Shipping Rules" at bounding box center [111, 316] width 196 height 31
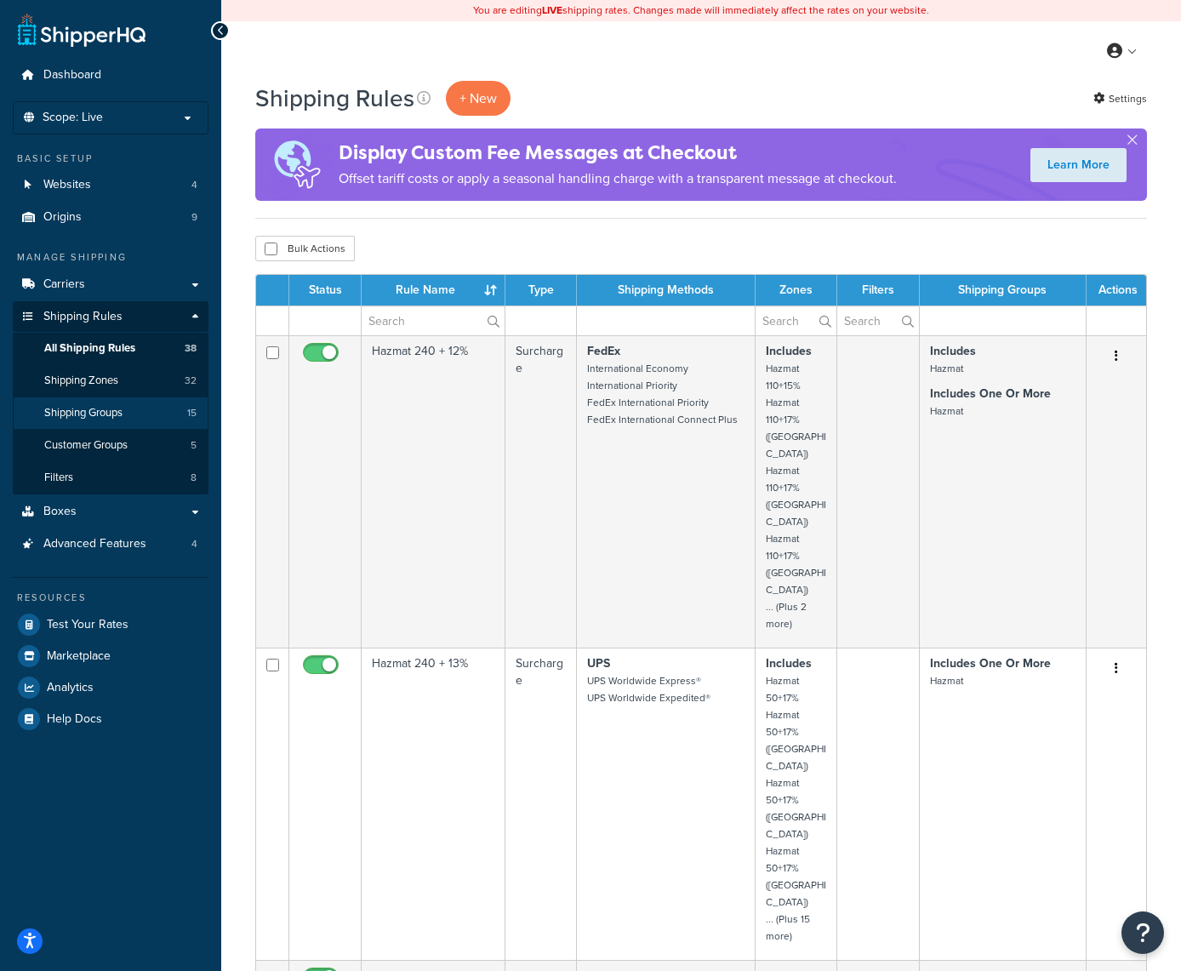
click at [98, 407] on span "Shipping Groups" at bounding box center [83, 413] width 78 height 14
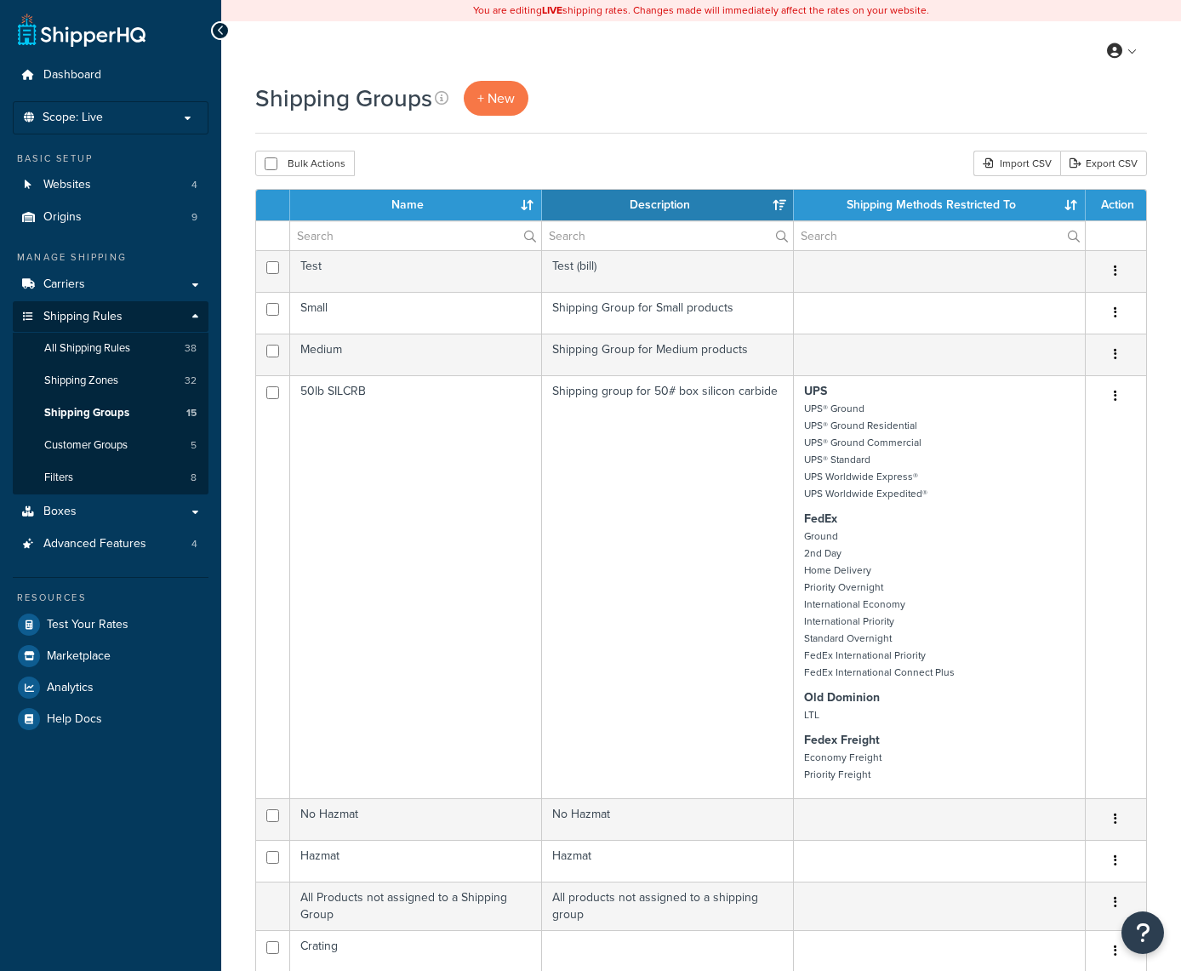
select select "15"
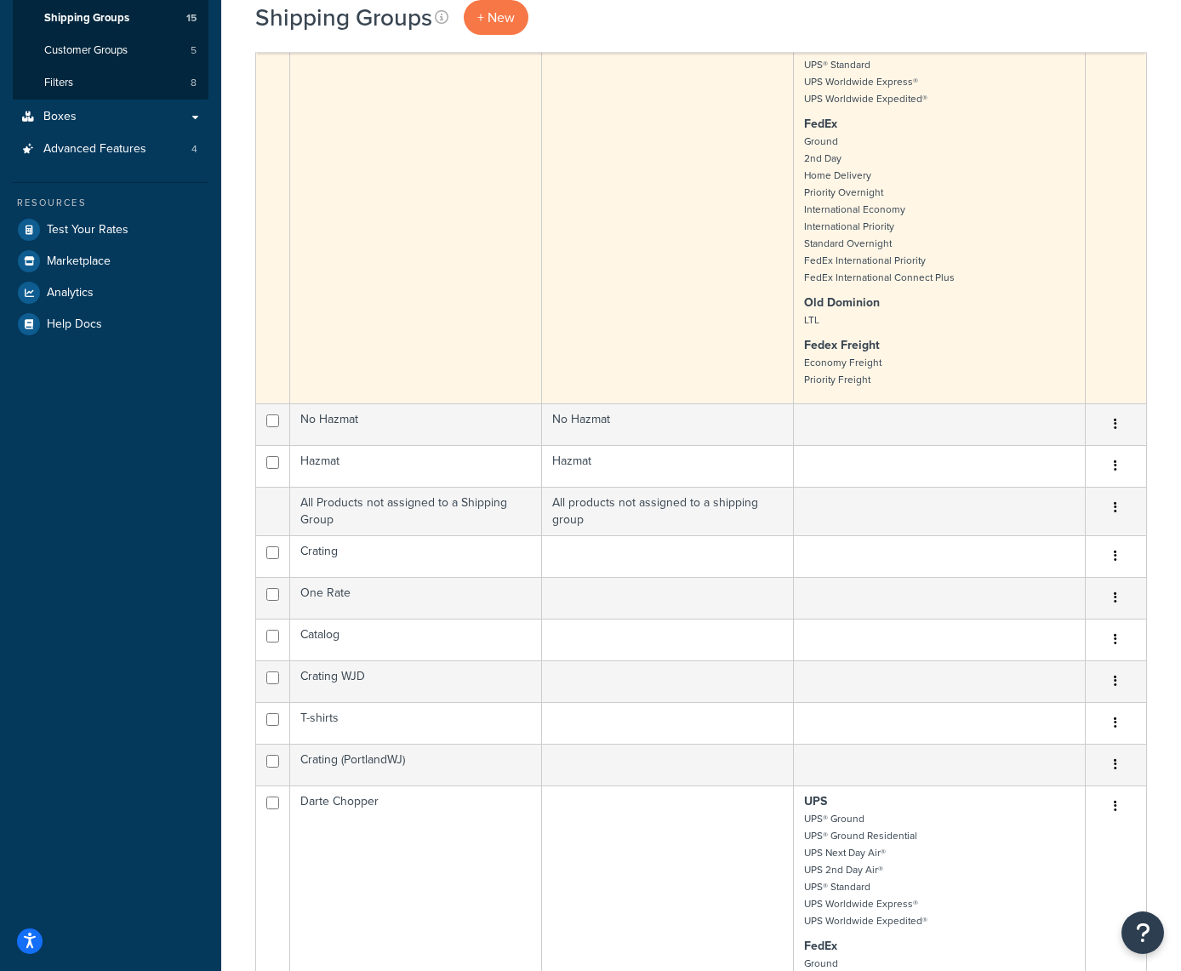
scroll to position [396, 0]
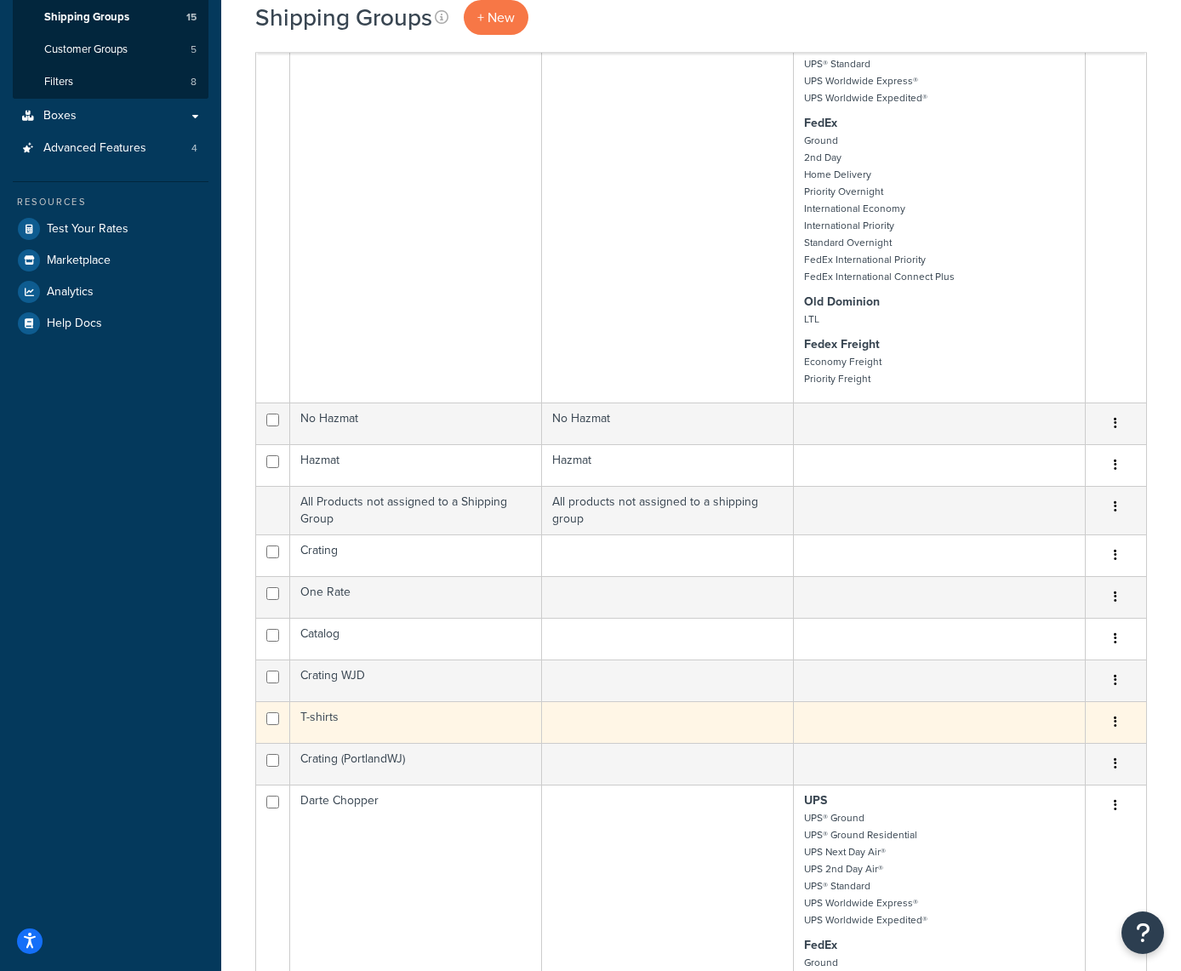
click at [1115, 719] on icon "button" at bounding box center [1115, 722] width 3 height 12
click at [1014, 754] on link "Edit" at bounding box center [1047, 756] width 134 height 35
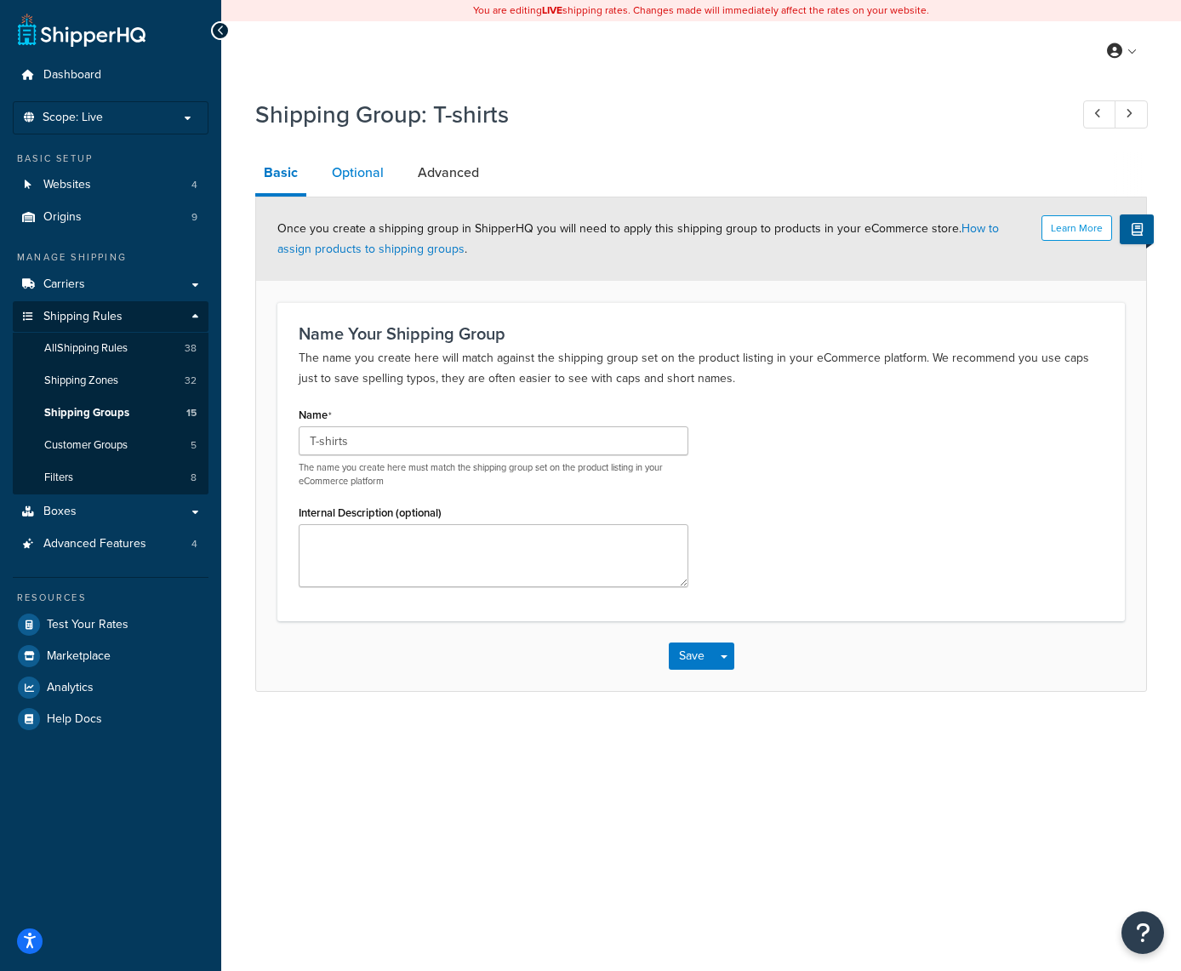
click at [366, 177] on link "Optional" at bounding box center [357, 172] width 69 height 41
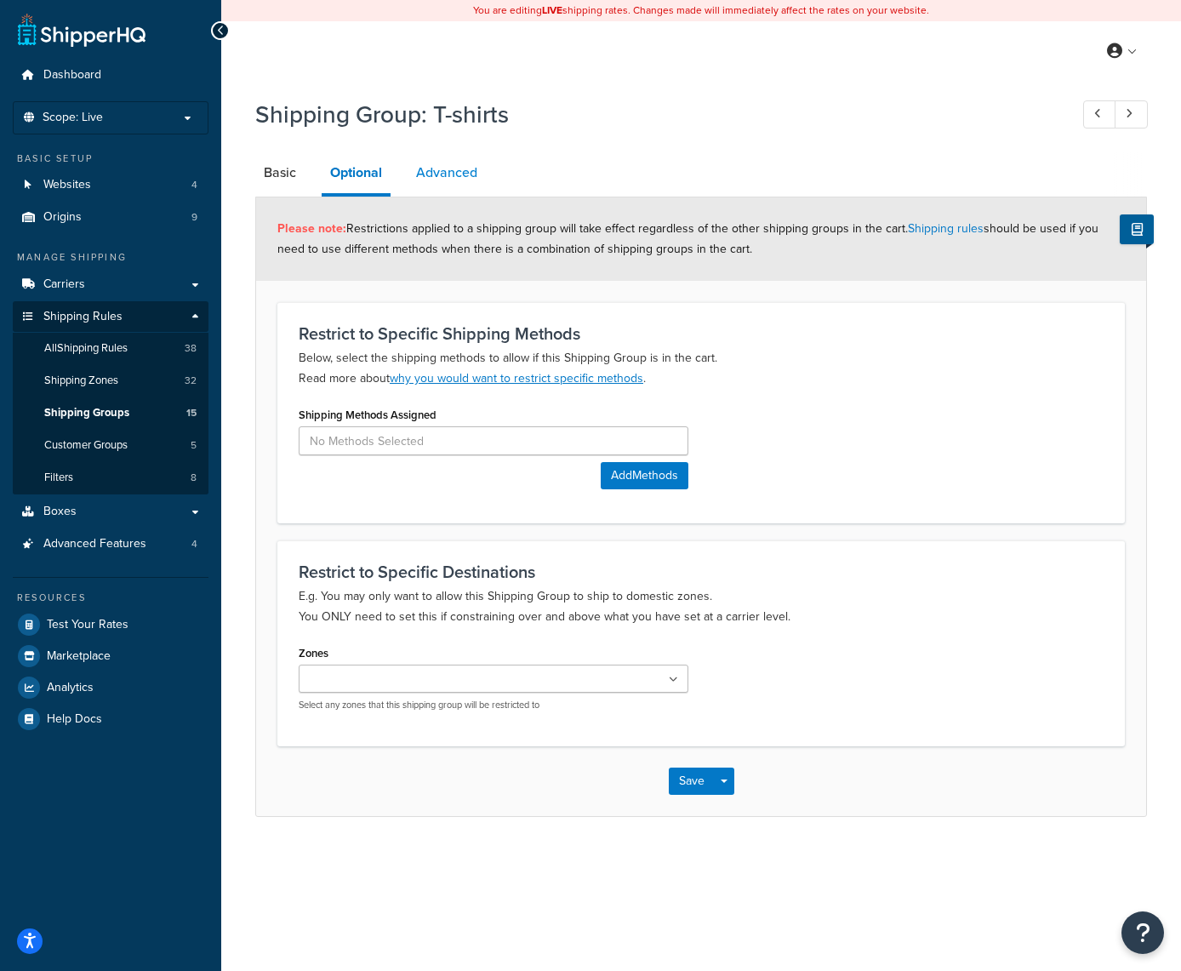
click at [465, 167] on link "Advanced" at bounding box center [447, 172] width 78 height 41
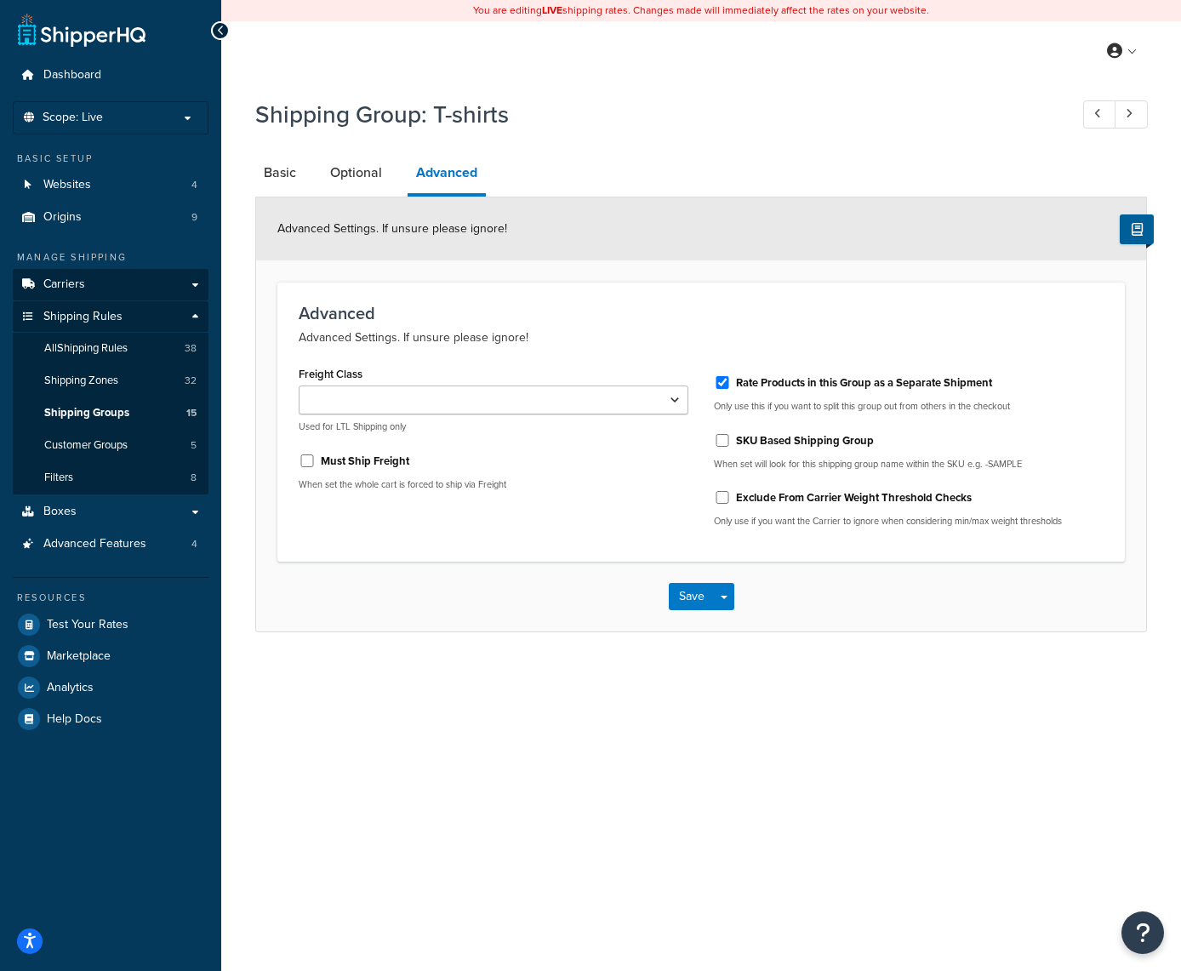
click at [100, 288] on link "Carriers" at bounding box center [111, 284] width 196 height 31
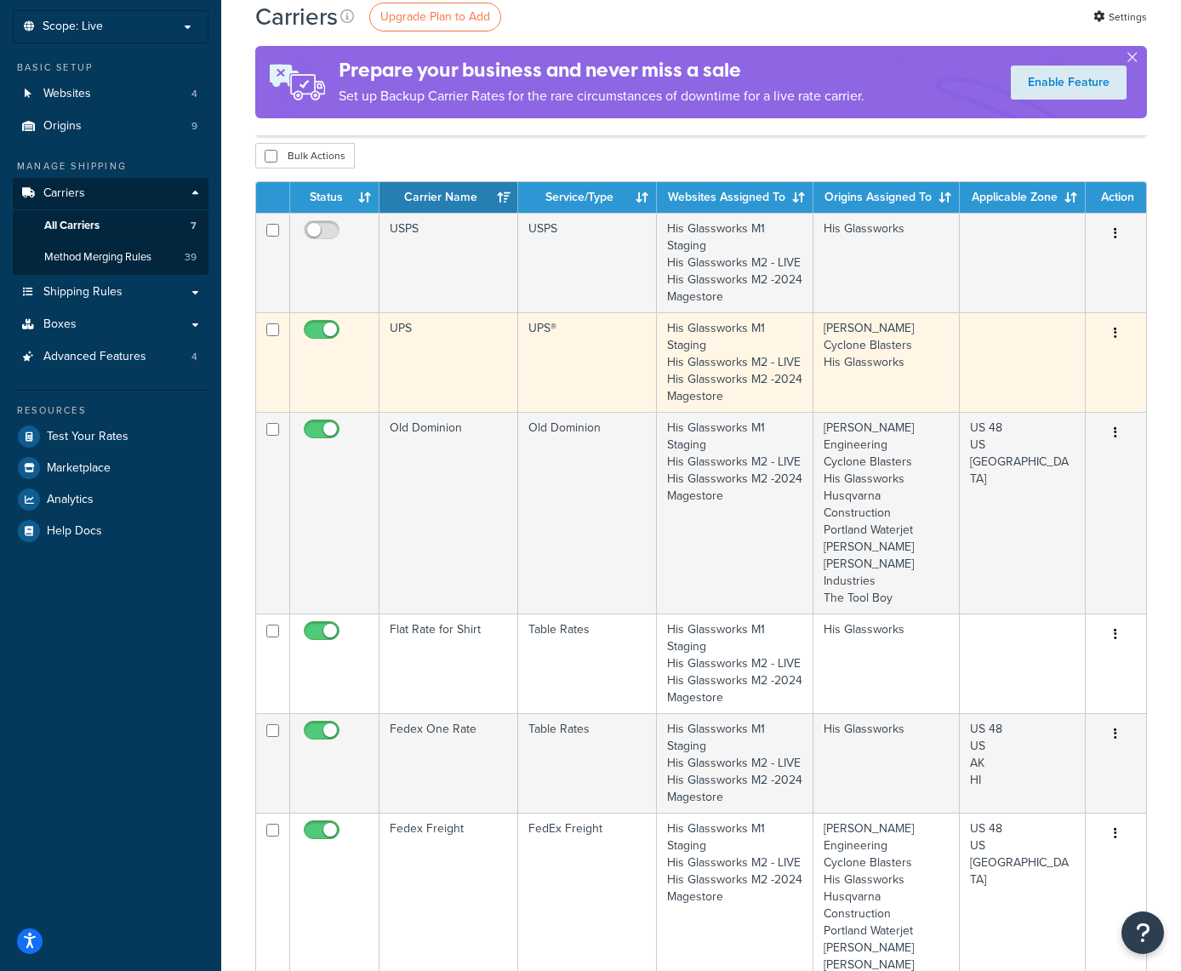
scroll to position [156, 0]
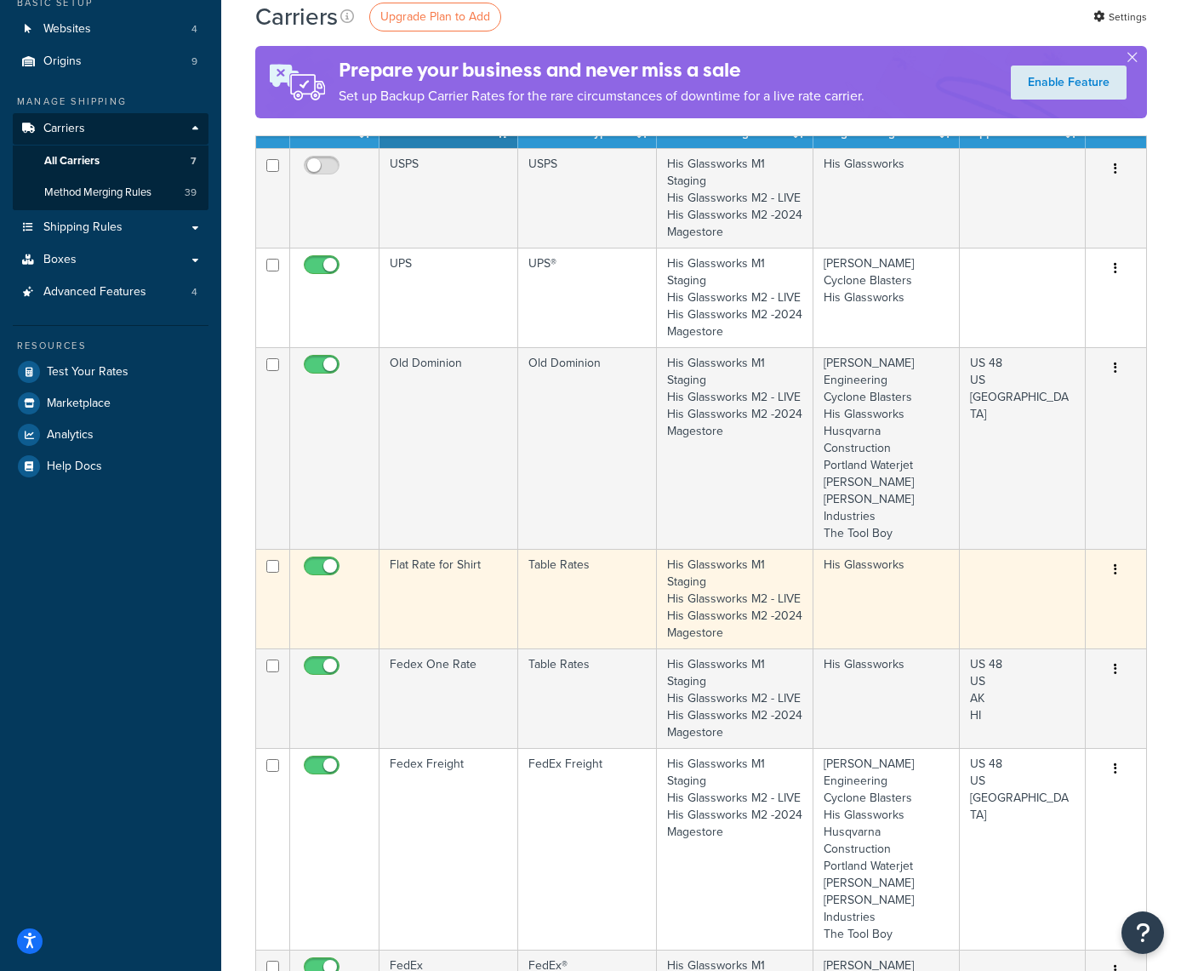
click at [1116, 575] on icon "button" at bounding box center [1115, 569] width 3 height 12
click at [1018, 640] on link "Edit" at bounding box center [1047, 638] width 134 height 35
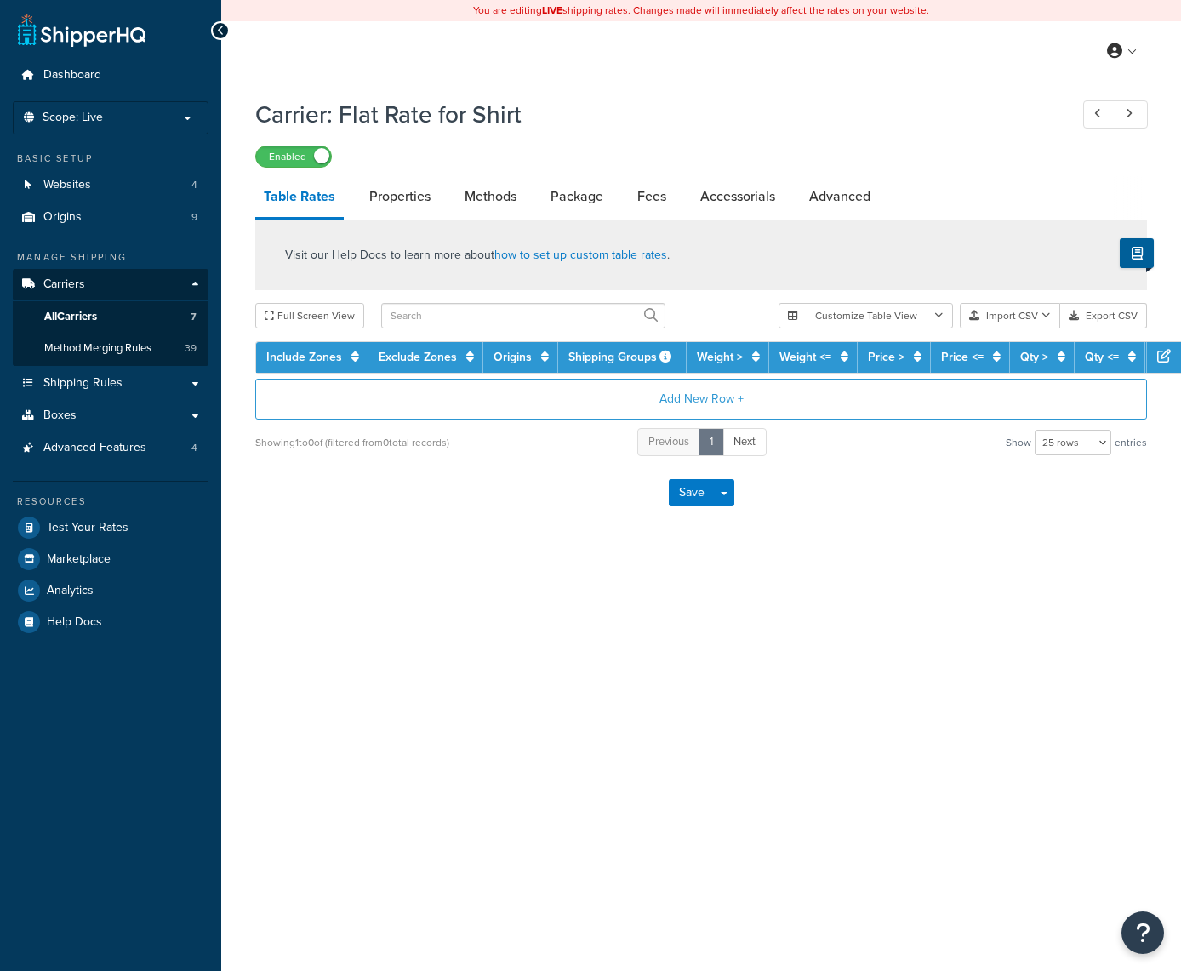
select select "25"
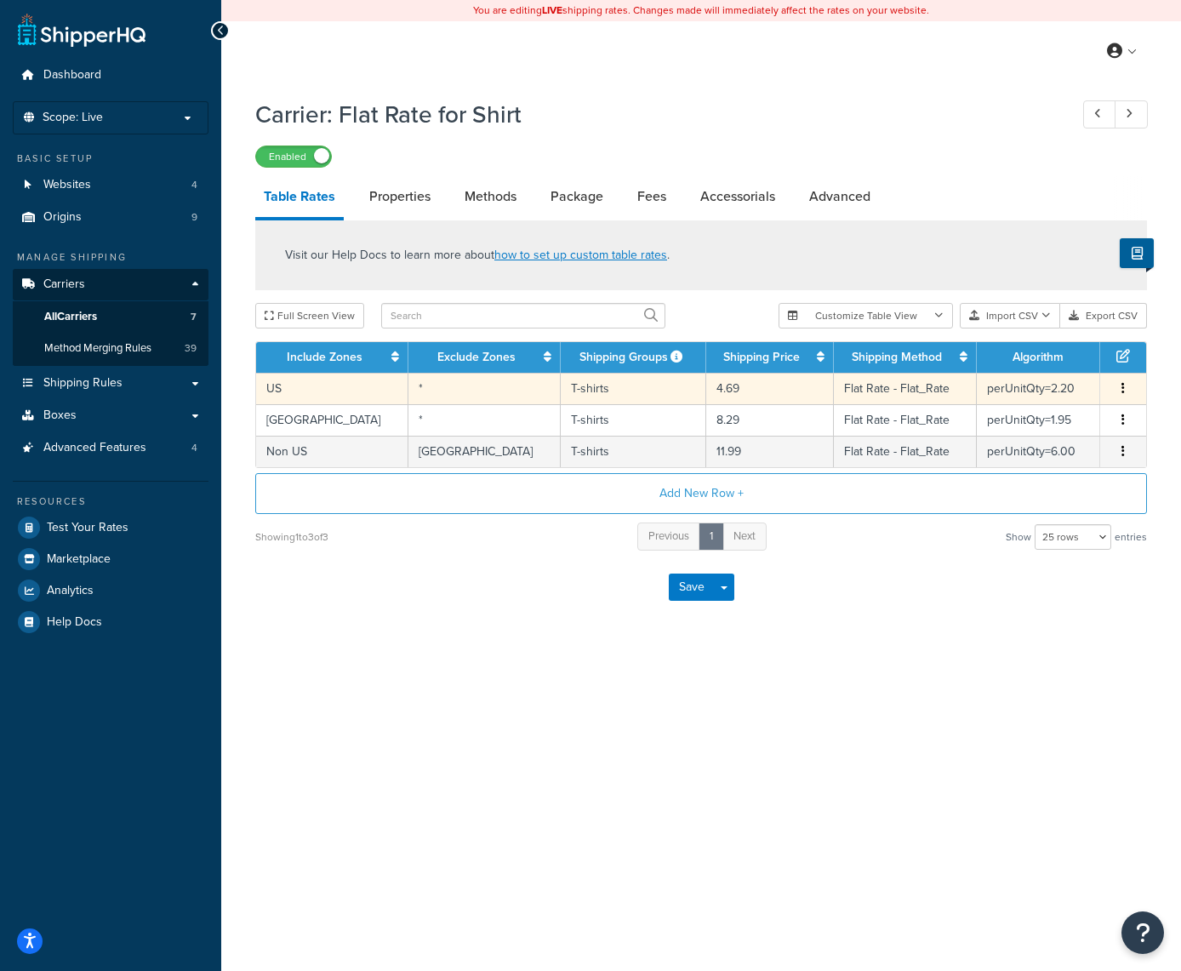
click at [1123, 391] on icon "button" at bounding box center [1122, 388] width 3 height 12
click at [1029, 355] on div "Edit" at bounding box center [1037, 356] width 121 height 35
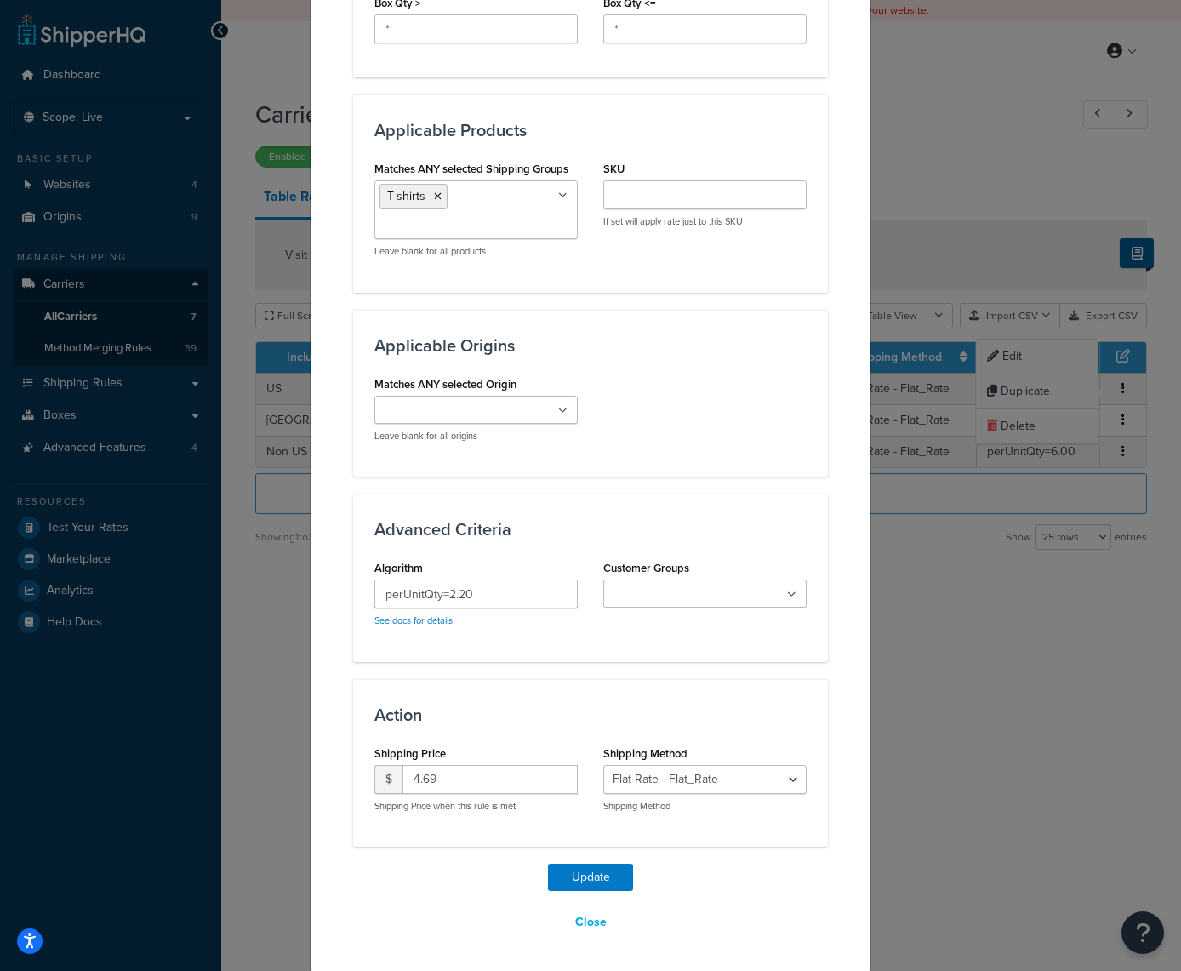
scroll to position [1006, 0]
click at [455, 778] on input "4.69" at bounding box center [489, 780] width 175 height 29
type input "5.09"
click at [599, 875] on button "Update" at bounding box center [590, 877] width 85 height 27
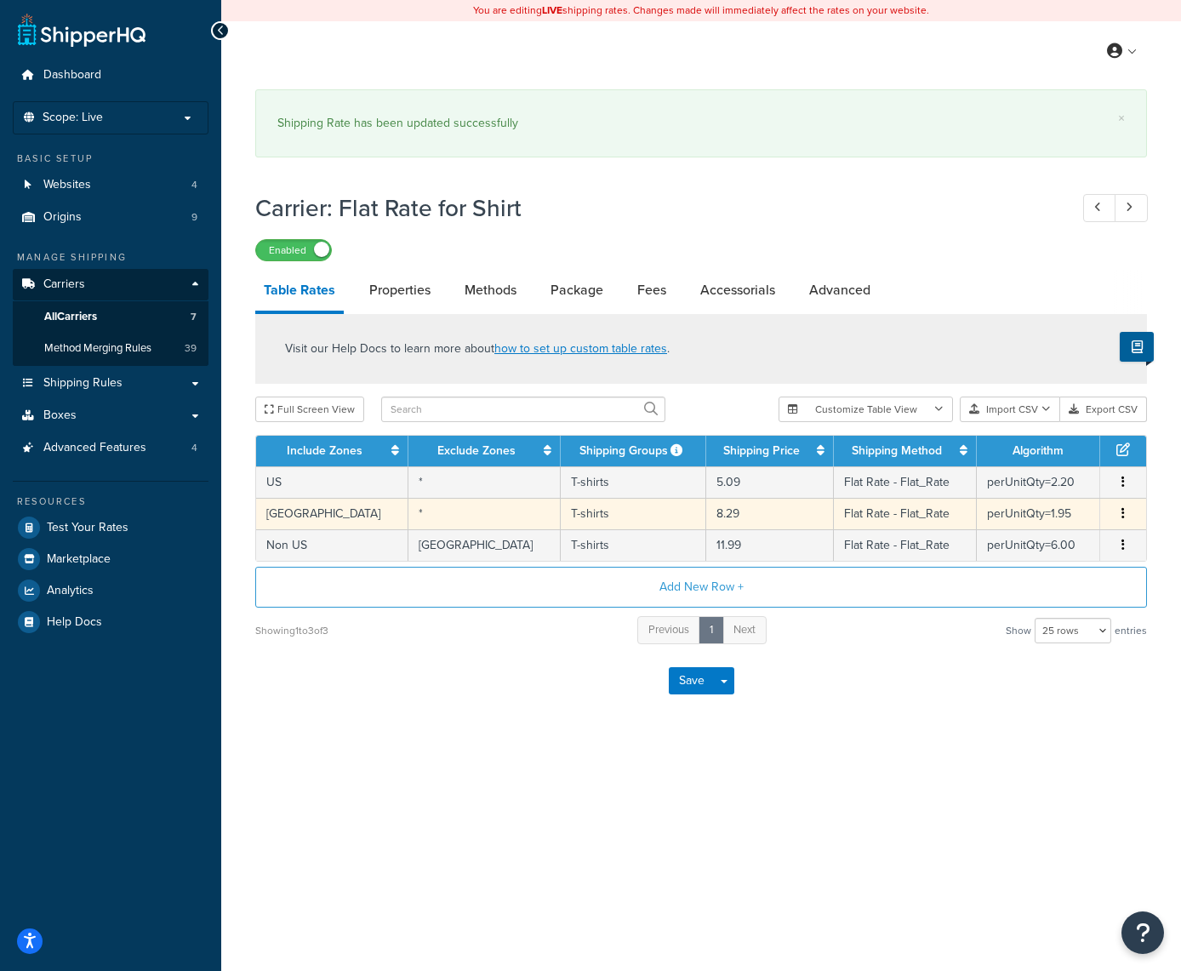
click at [1126, 519] on button "button" at bounding box center [1123, 514] width 14 height 19
click at [1045, 487] on div "Edit" at bounding box center [1037, 482] width 121 height 35
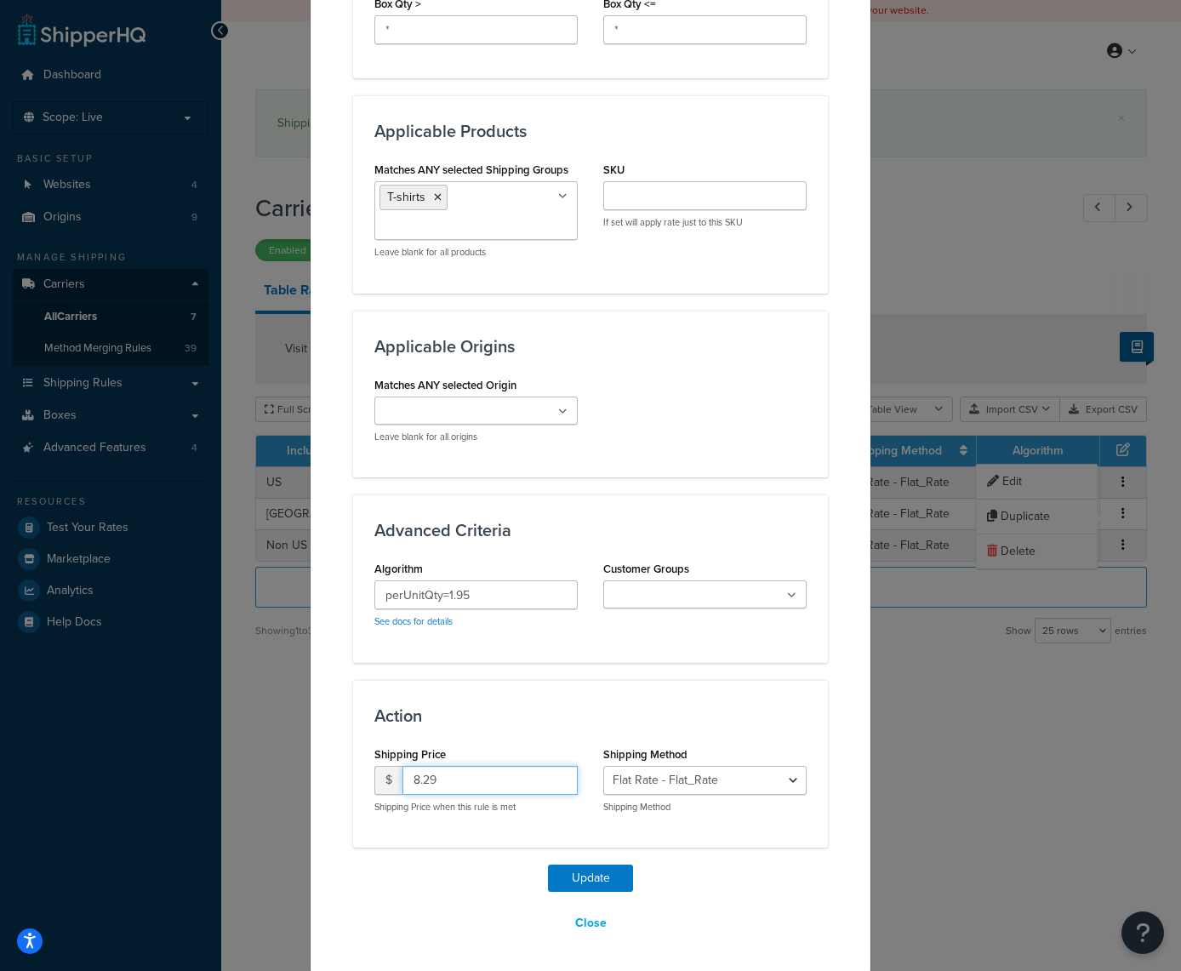
click at [465, 779] on input "8.29" at bounding box center [489, 780] width 175 height 29
type input "8.69"
click at [587, 873] on button "Update" at bounding box center [590, 877] width 85 height 27
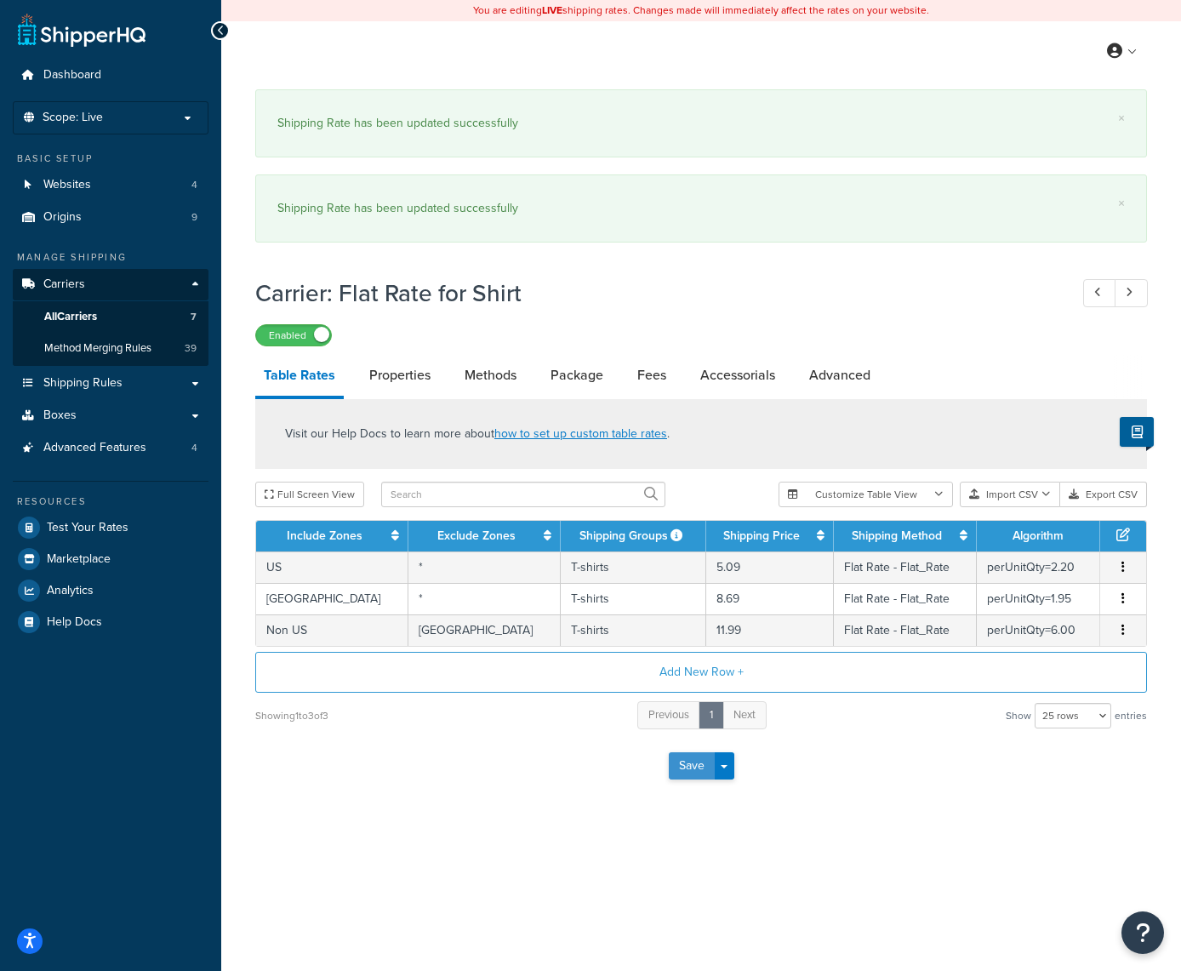
click at [691, 767] on button "Save" at bounding box center [692, 765] width 46 height 27
